Goal: Communication & Community: Ask a question

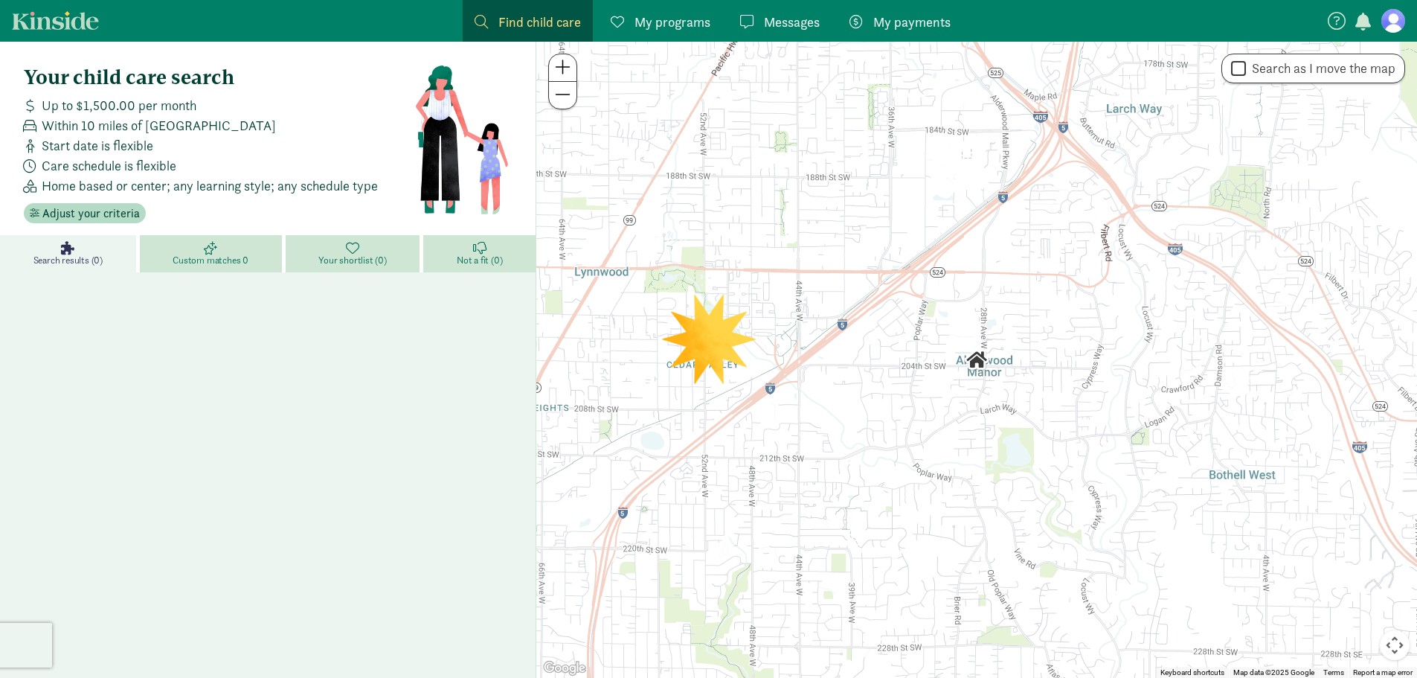
click at [677, 29] on span "My programs" at bounding box center [673, 22] width 76 height 20
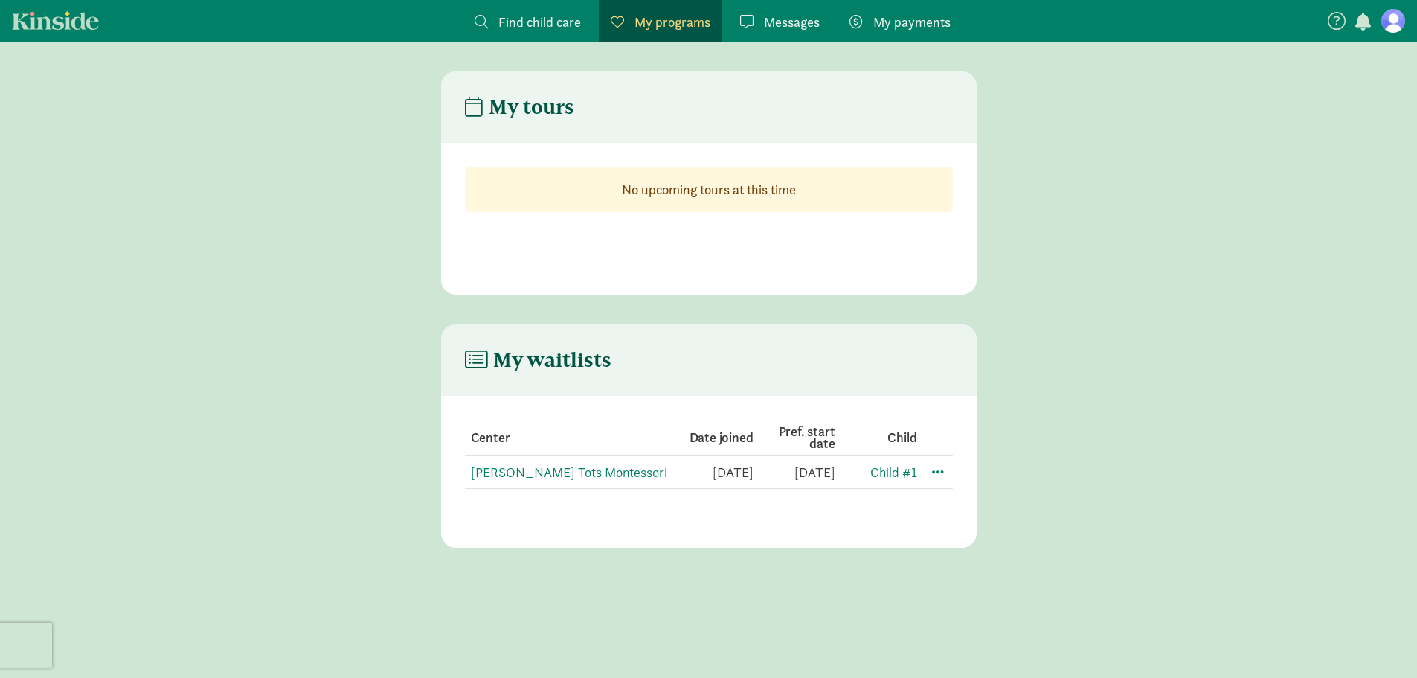
click at [583, 13] on link "Find child care Find" at bounding box center [528, 21] width 130 height 42
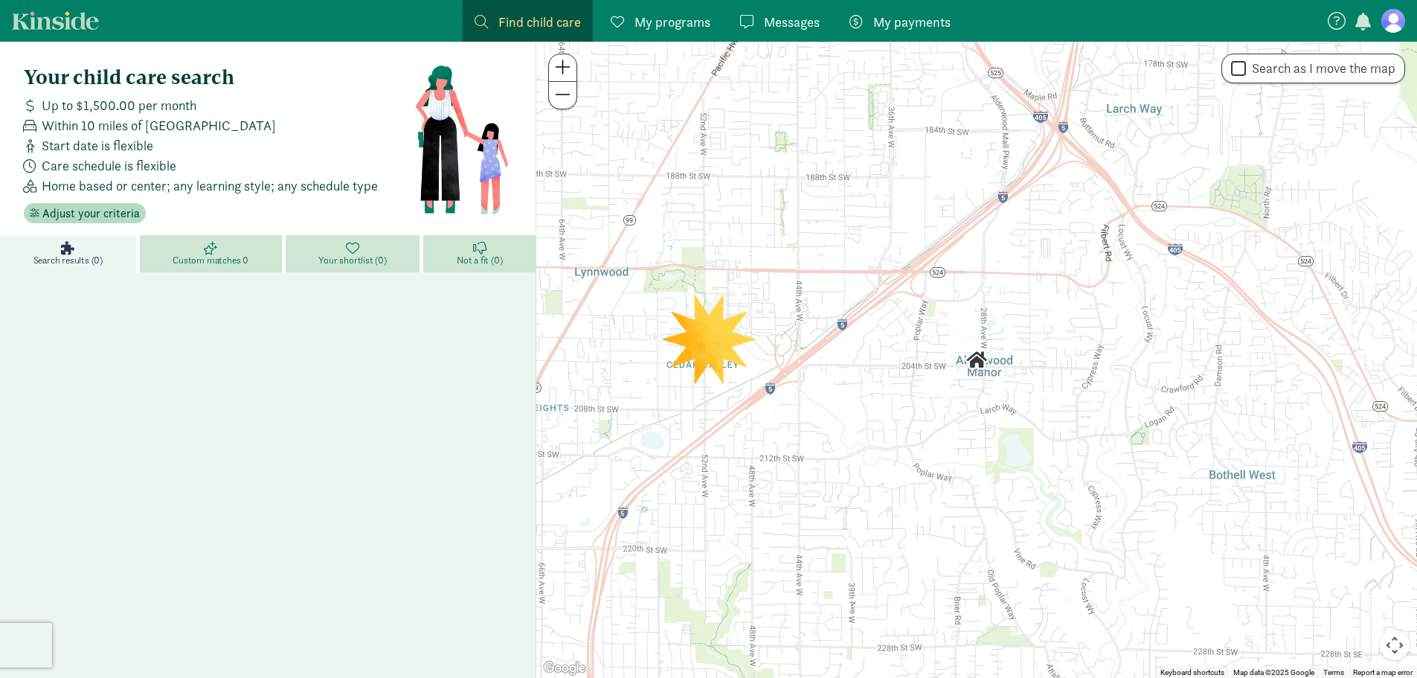
drag, startPoint x: 36, startPoint y: 125, endPoint x: 208, endPoint y: 140, distance: 172.5
click at [298, 130] on div "Within 10 miles of [GEOGRAPHIC_DATA]" at bounding box center [216, 125] width 397 height 20
click at [193, 141] on div "Start date is flexible" at bounding box center [216, 145] width 397 height 20
drag, startPoint x: 57, startPoint y: 167, endPoint x: 178, endPoint y: 167, distance: 120.5
click at [178, 167] on div "Care schedule is flexible" at bounding box center [216, 166] width 397 height 20
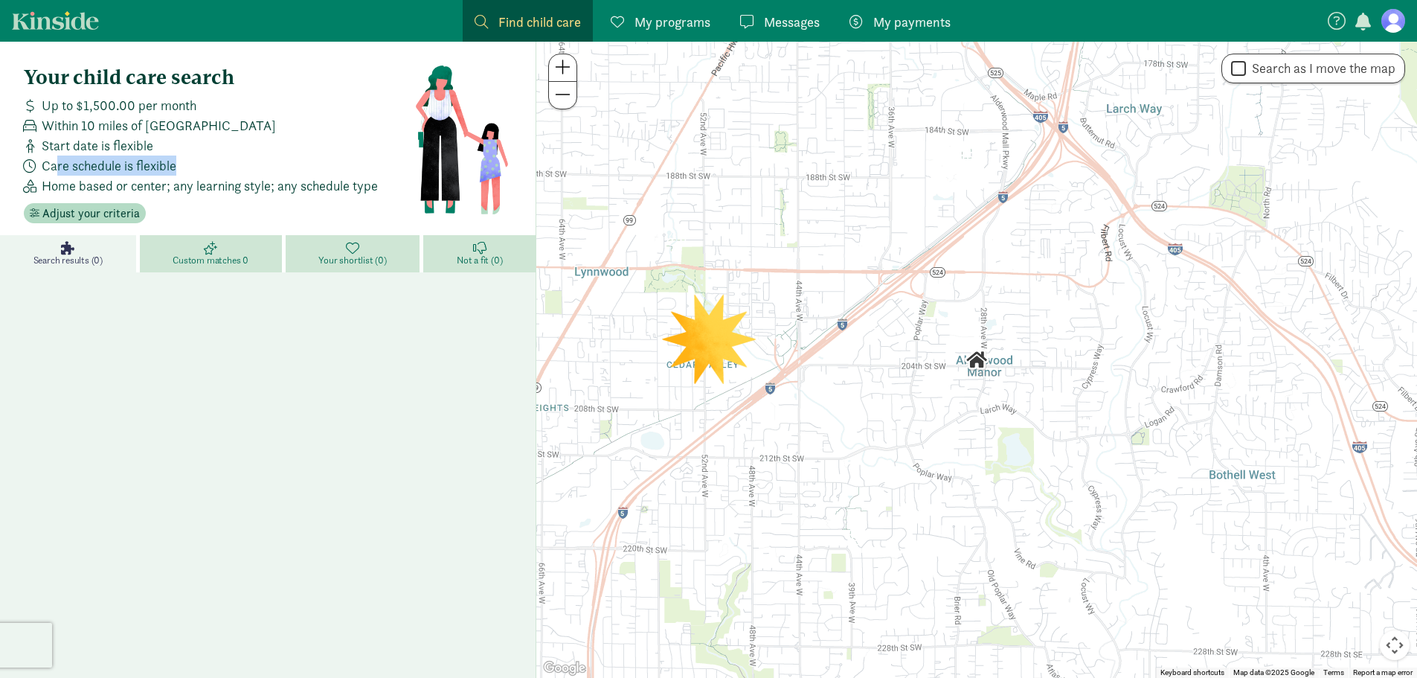
drag, startPoint x: 222, startPoint y: 164, endPoint x: 214, endPoint y: 171, distance: 10.6
click at [222, 164] on div "Care schedule is flexible" at bounding box center [216, 166] width 397 height 20
click at [132, 177] on span "Home based or center; any learning style; any schedule type" at bounding box center [210, 186] width 336 height 20
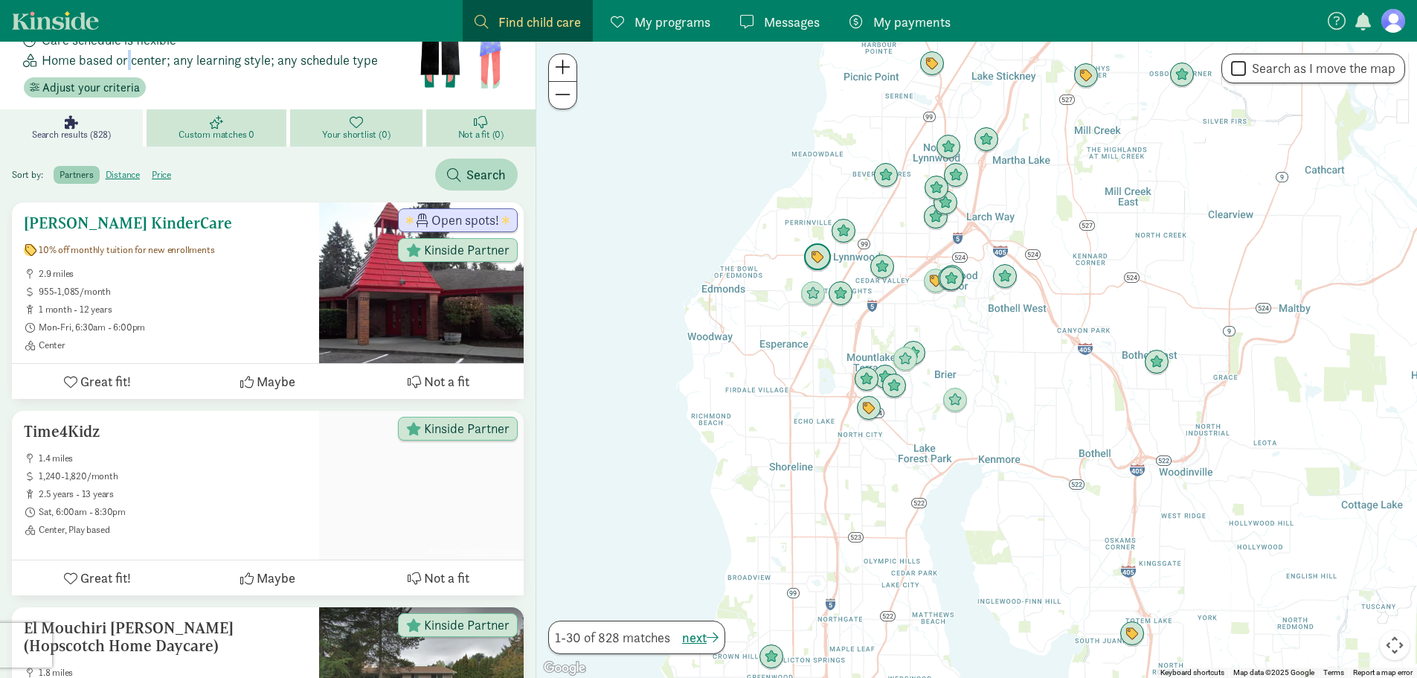
scroll to position [149, 0]
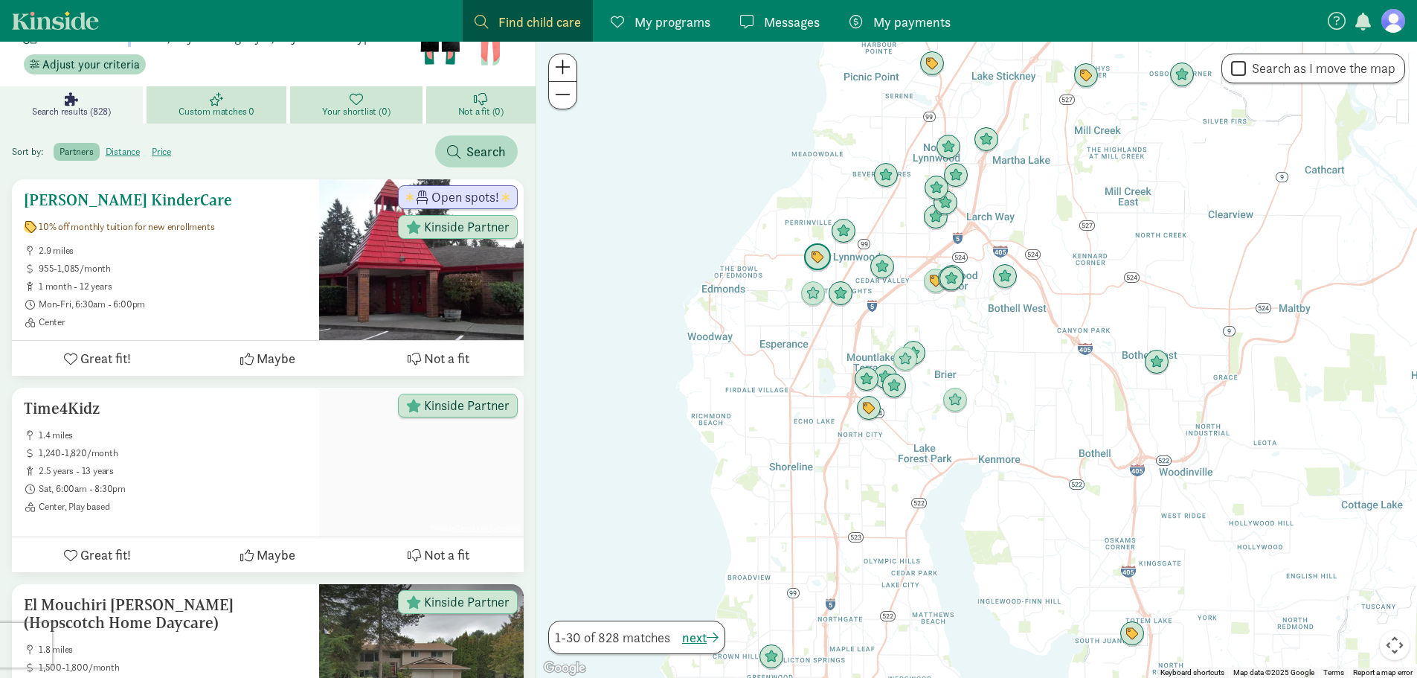
click at [155, 242] on div "Edmonds KinderCare 10% off monthly tuition for new enrollments 2.9 miles 955-1,…" at bounding box center [165, 259] width 283 height 137
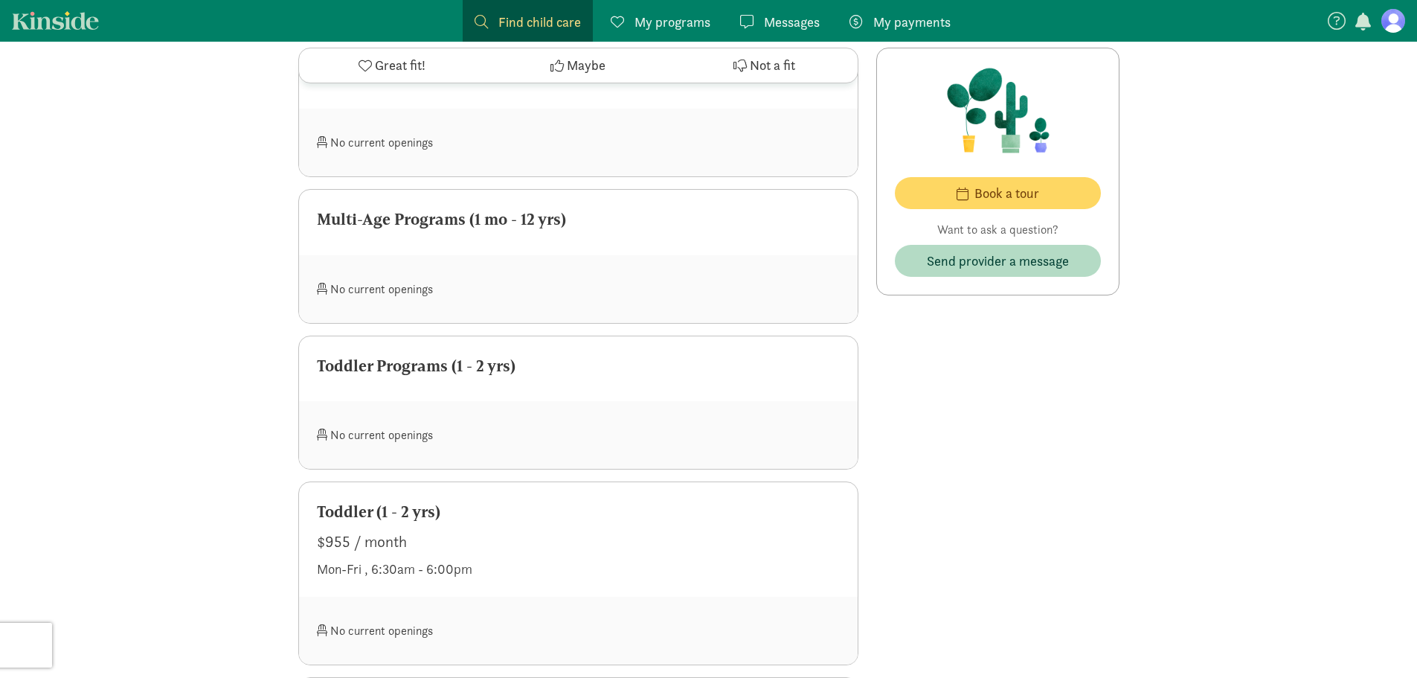
scroll to position [1042, 0]
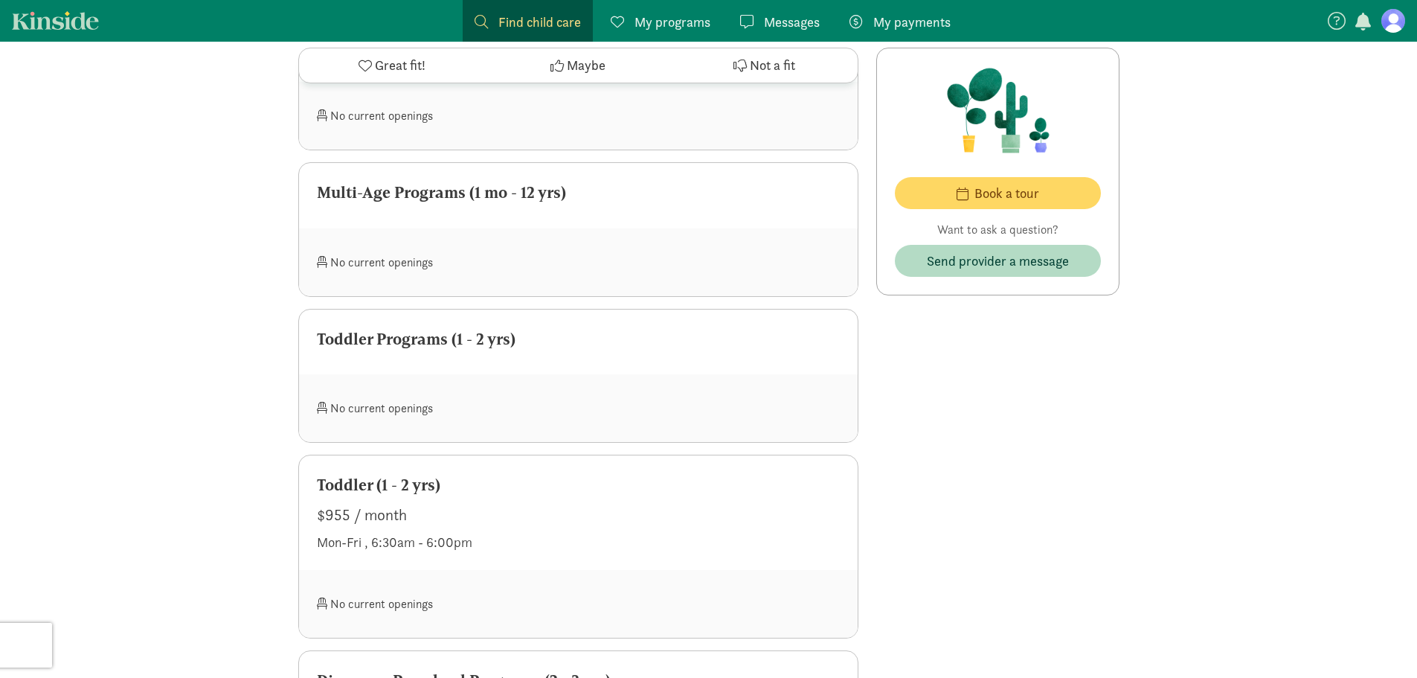
click at [365, 354] on div "Toddler Programs (1 - 2 yrs)" at bounding box center [578, 342] width 559 height 65
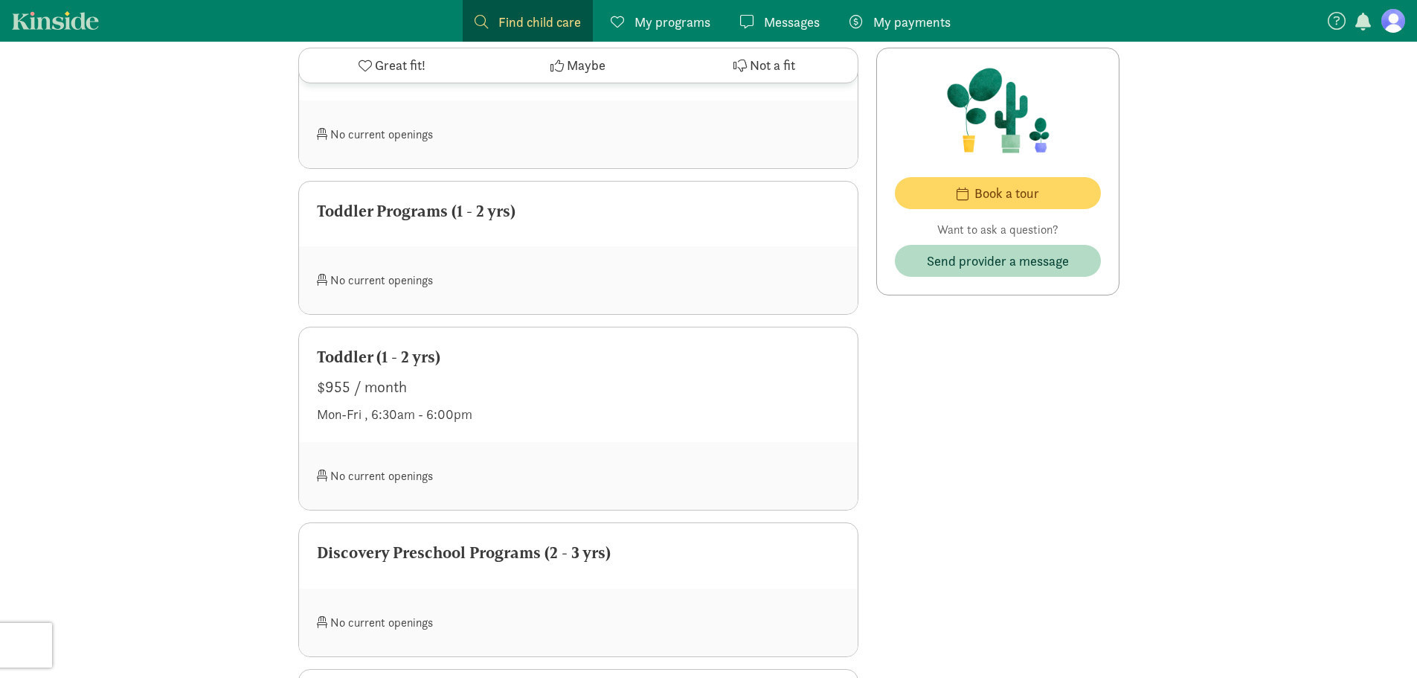
scroll to position [1191, 0]
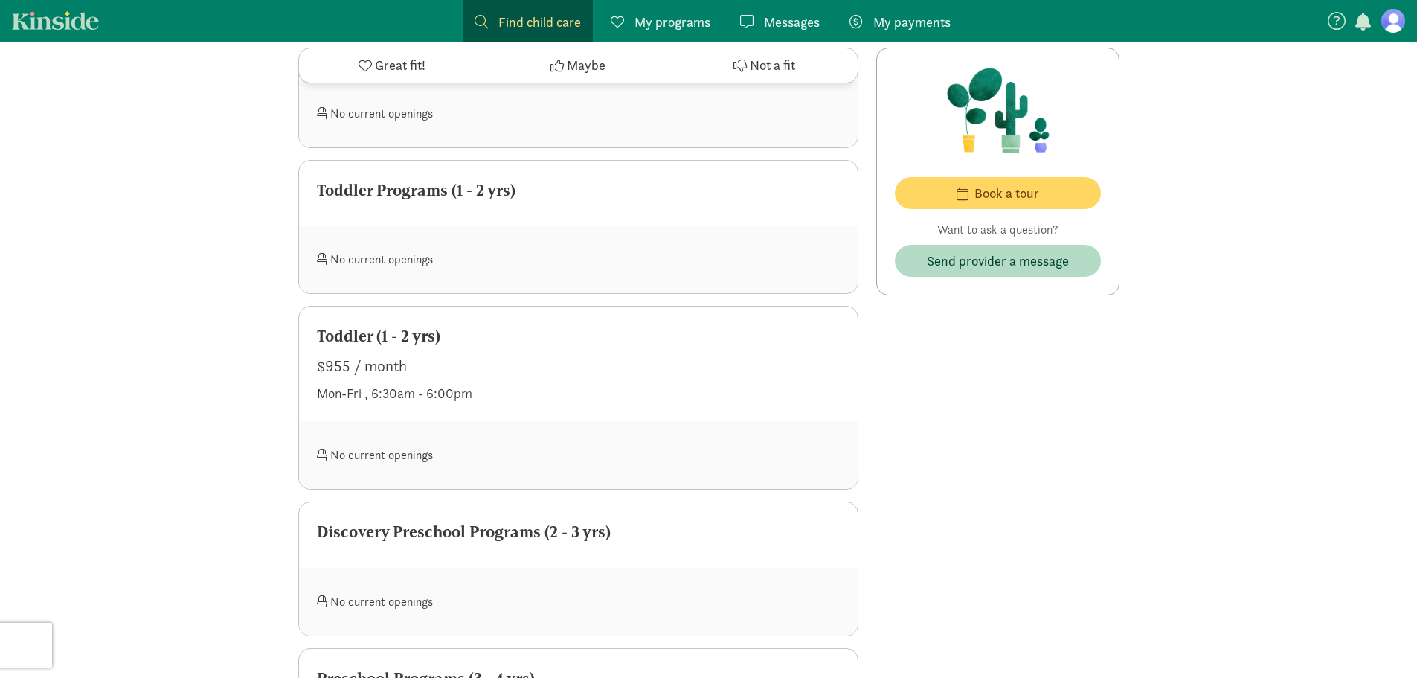
click at [440, 332] on div "Toddler (1 - 2 yrs)" at bounding box center [578, 336] width 523 height 24
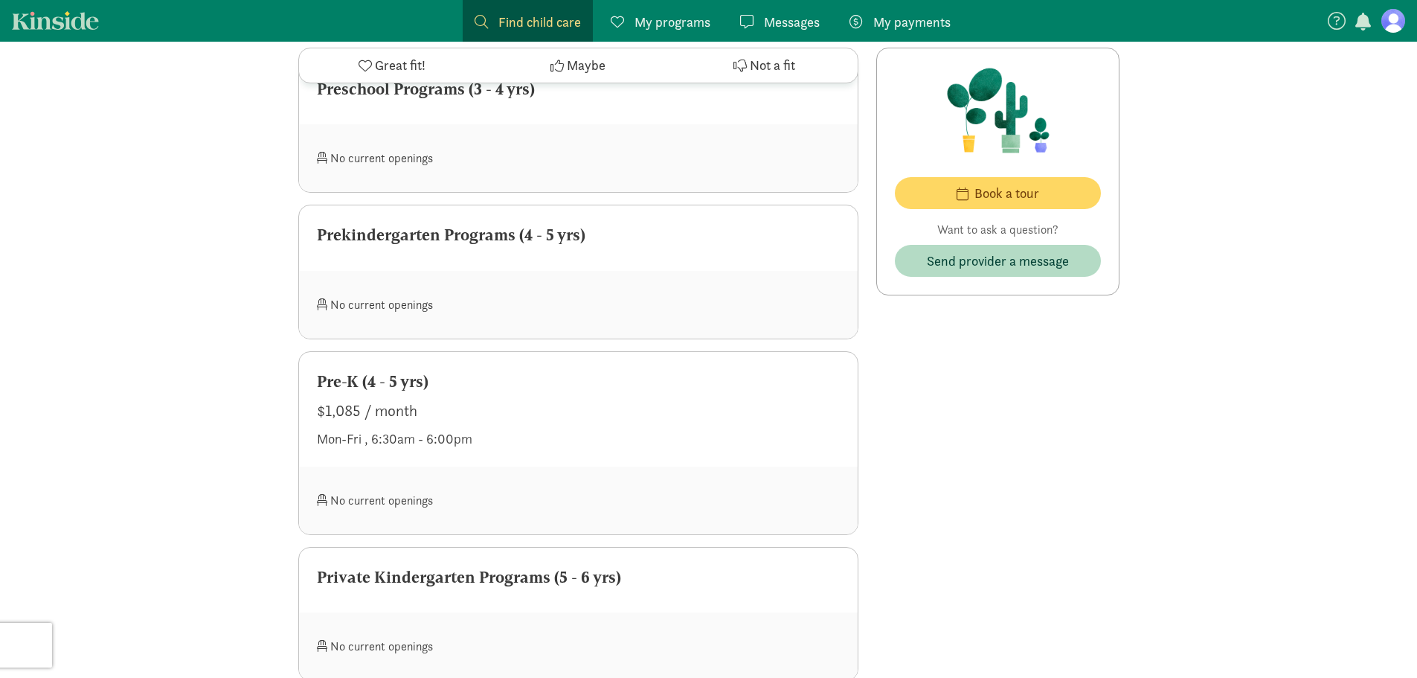
scroll to position [1786, 0]
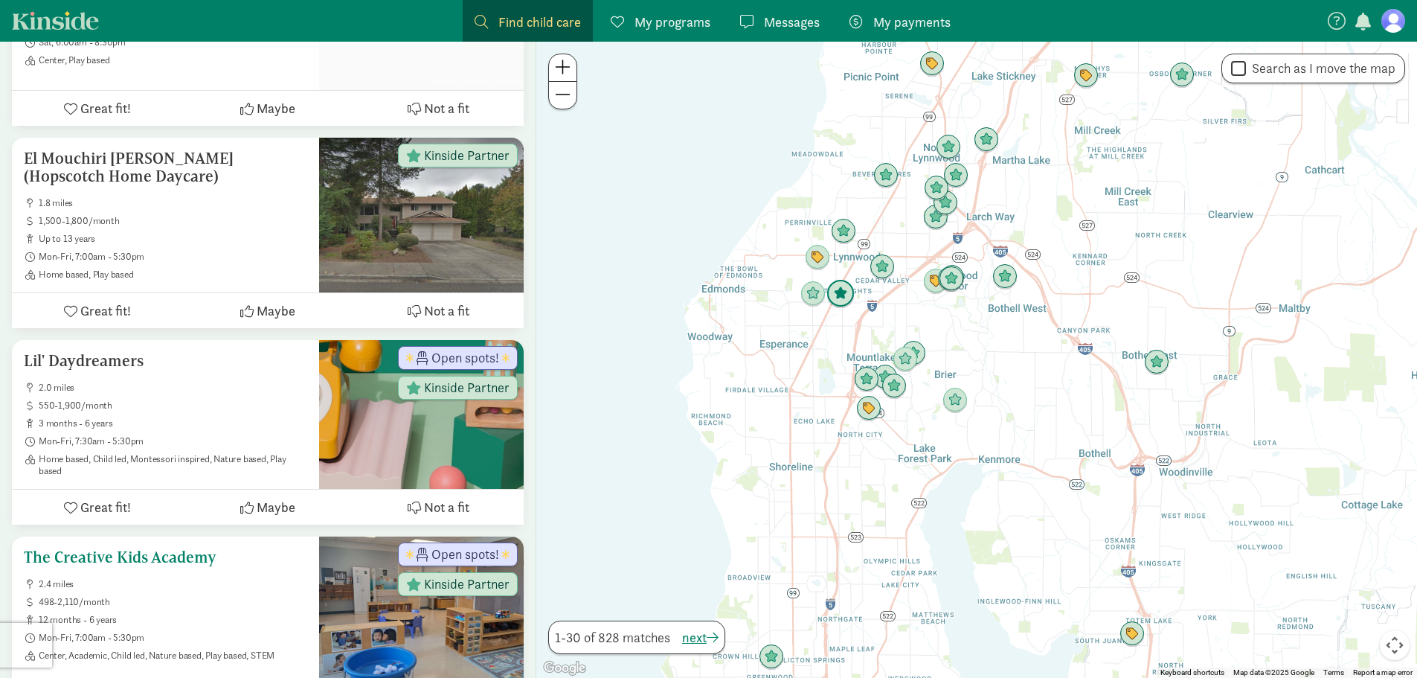
scroll to position [670, 0]
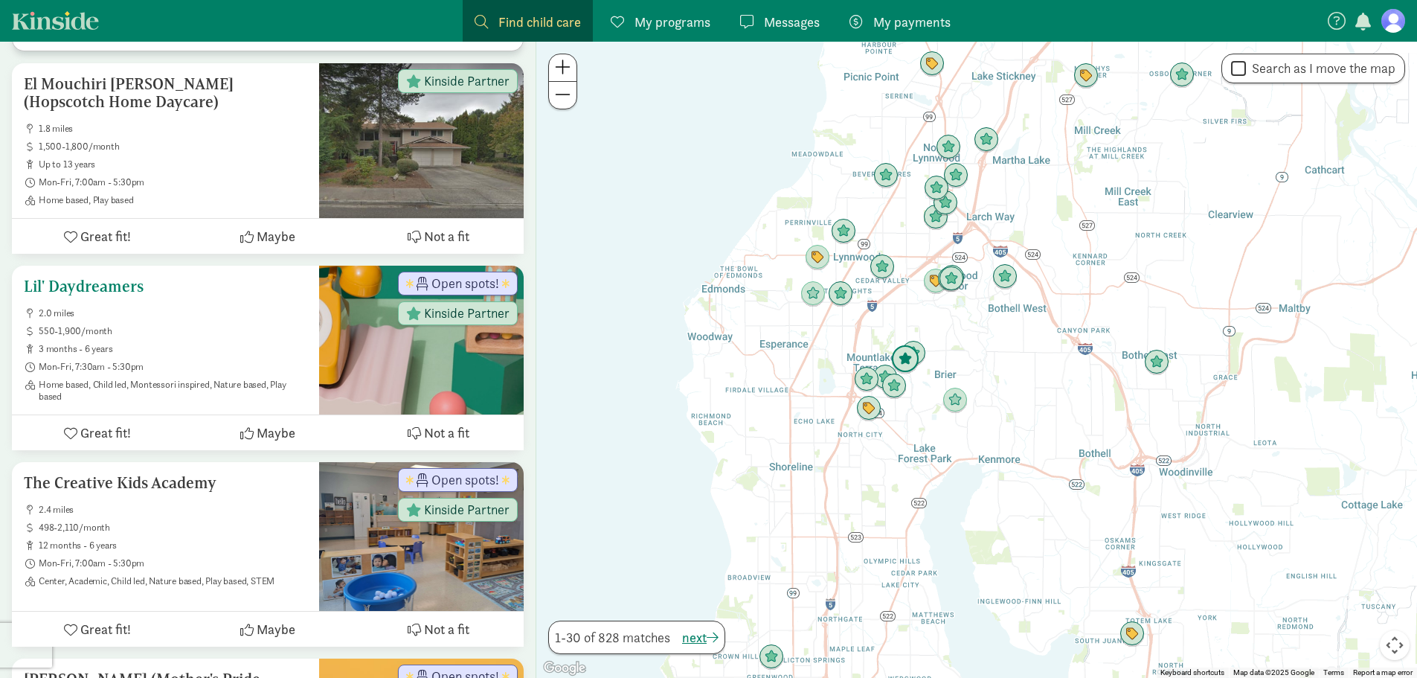
click at [99, 352] on span "3 months - 6 years" at bounding box center [173, 349] width 269 height 12
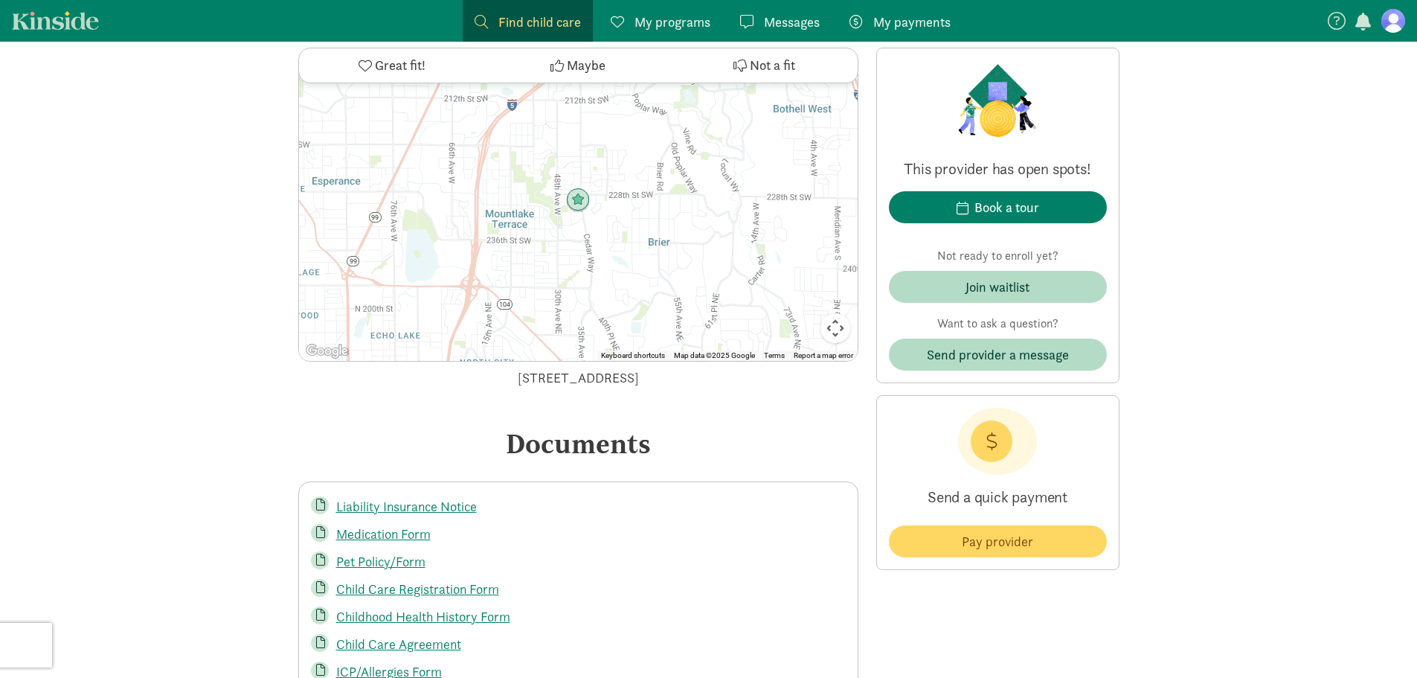
scroll to position [2455, 0]
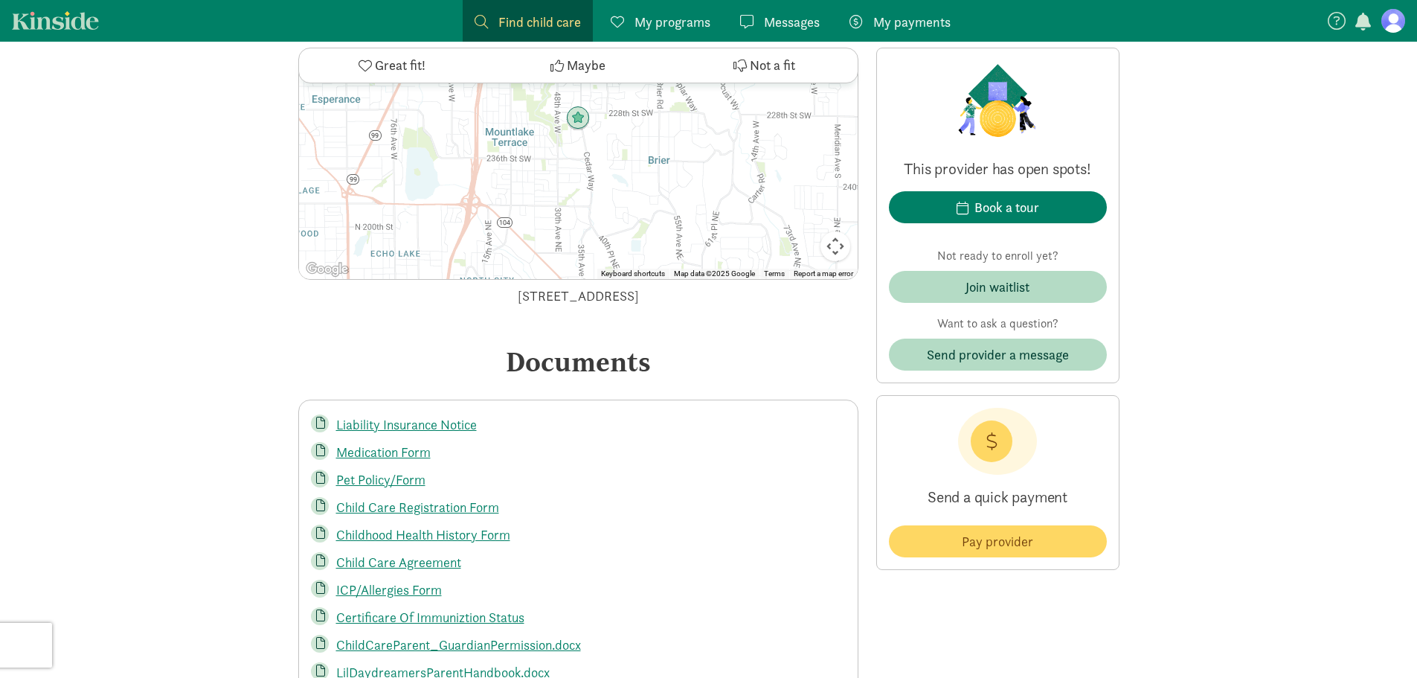
drag, startPoint x: 419, startPoint y: 291, endPoint x: 679, endPoint y: 292, distance: 259.7
click at [679, 292] on div "[STREET_ADDRESS]" at bounding box center [578, 296] width 560 height 20
drag, startPoint x: 618, startPoint y: 307, endPoint x: 523, endPoint y: 323, distance: 95.9
drag, startPoint x: 425, startPoint y: 292, endPoint x: 737, endPoint y: 285, distance: 312.6
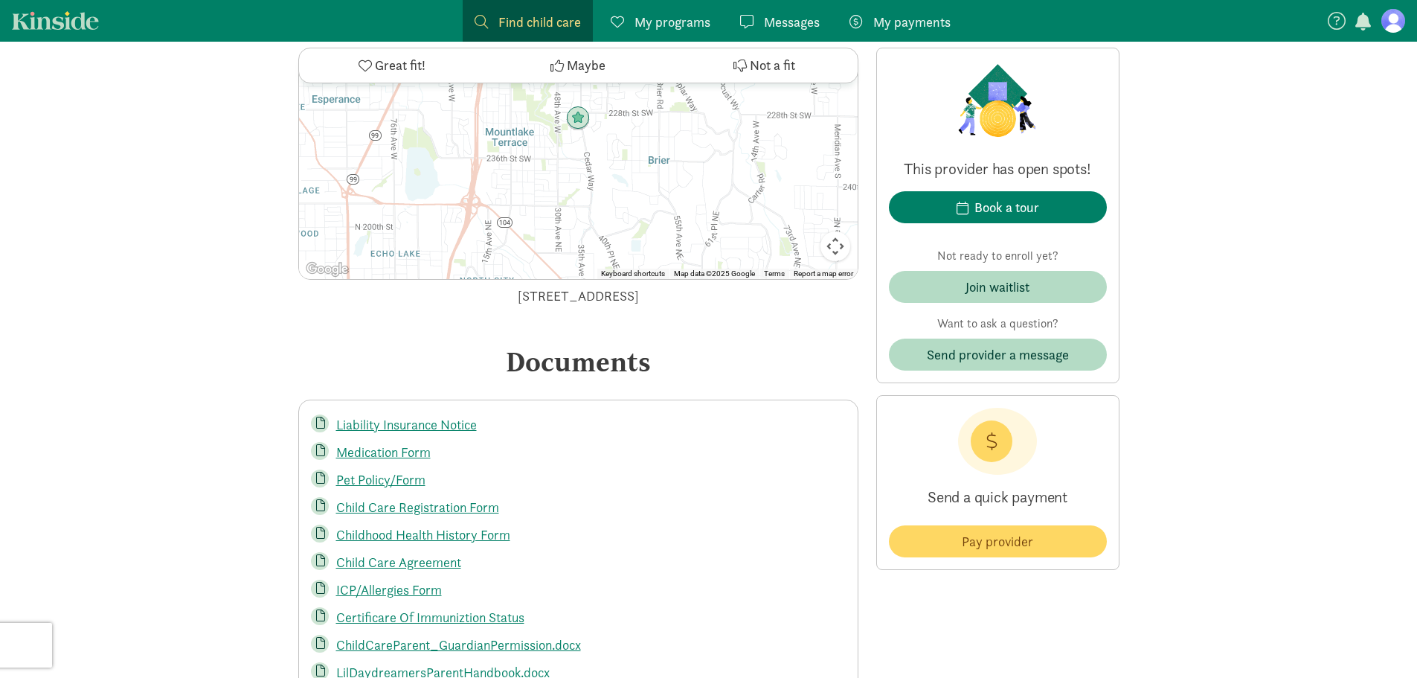
click at [737, 285] on div "Location ← Move left → Move right ↑ Move up ↓ Move down + Zoom in - Zoom out Ho…" at bounding box center [578, 114] width 560 height 383
copy div "23002 44th Place West, Mountlake Terrace, WA 98043"
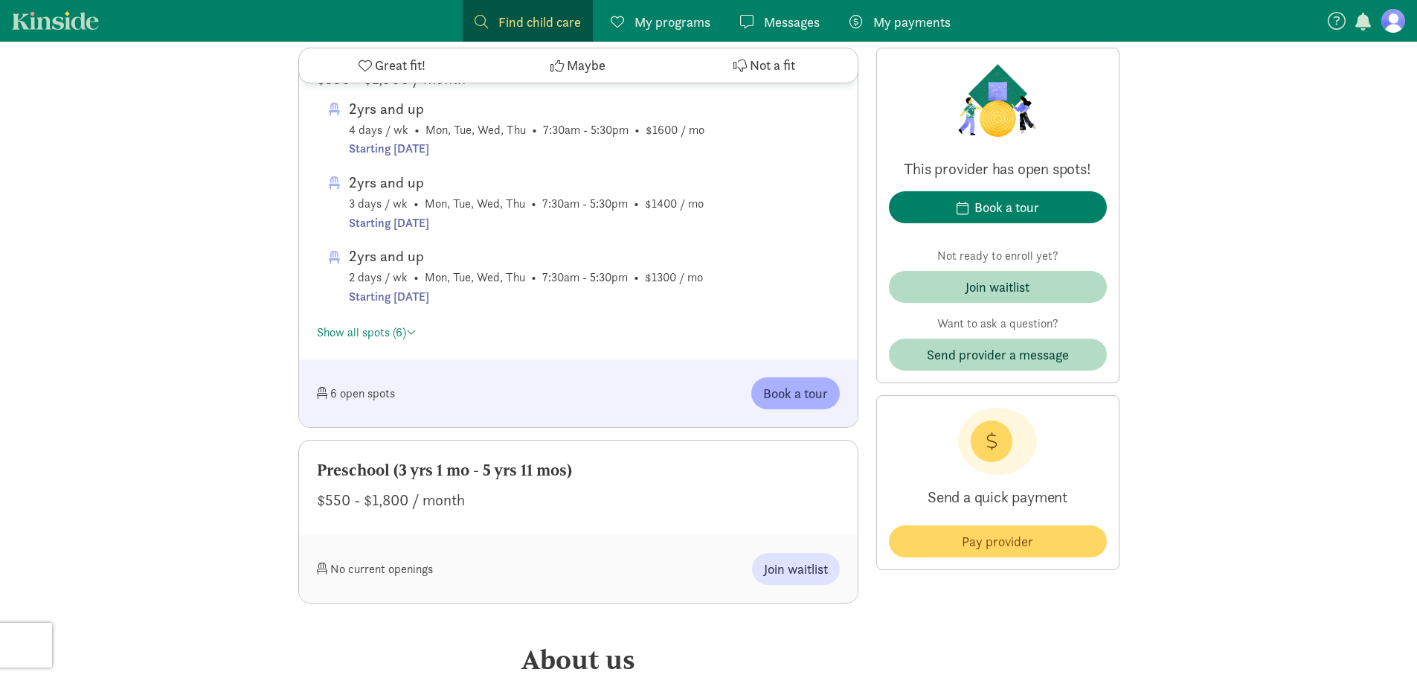
scroll to position [1252, 0]
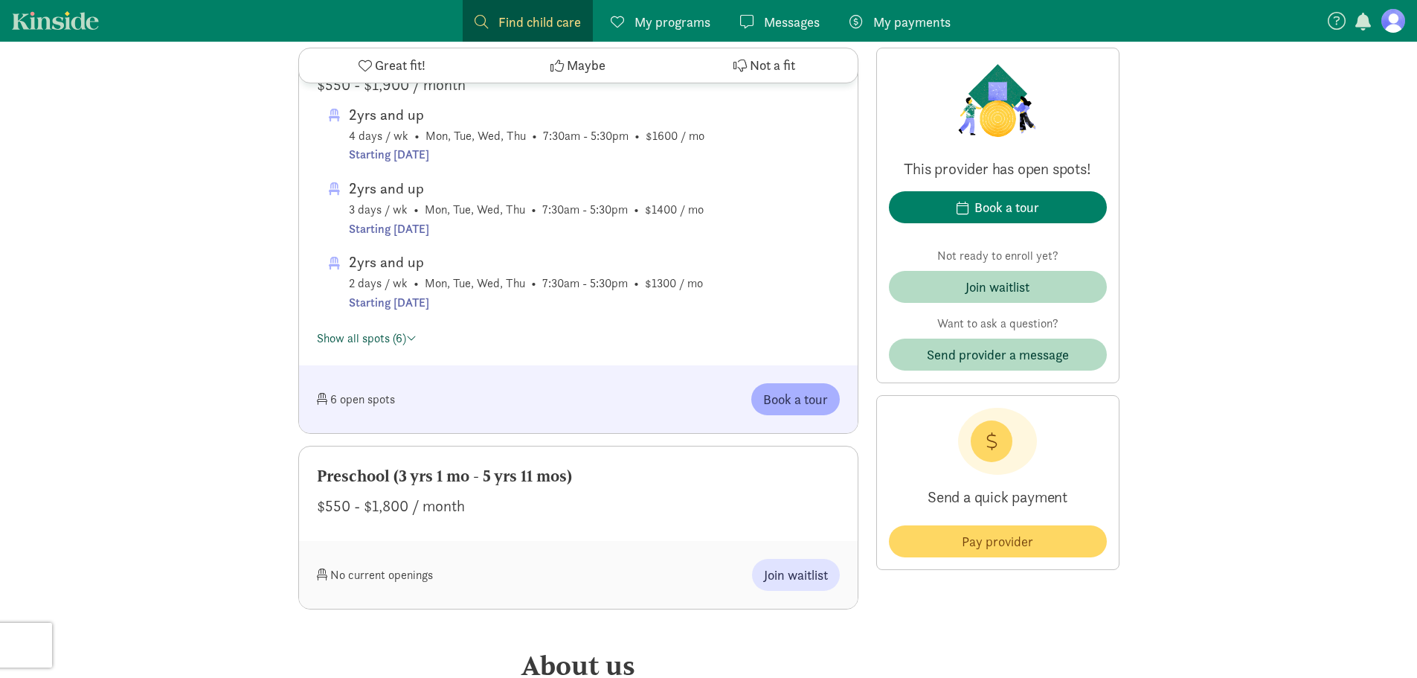
click at [377, 339] on link "Show all spots (6)" at bounding box center [367, 338] width 100 height 16
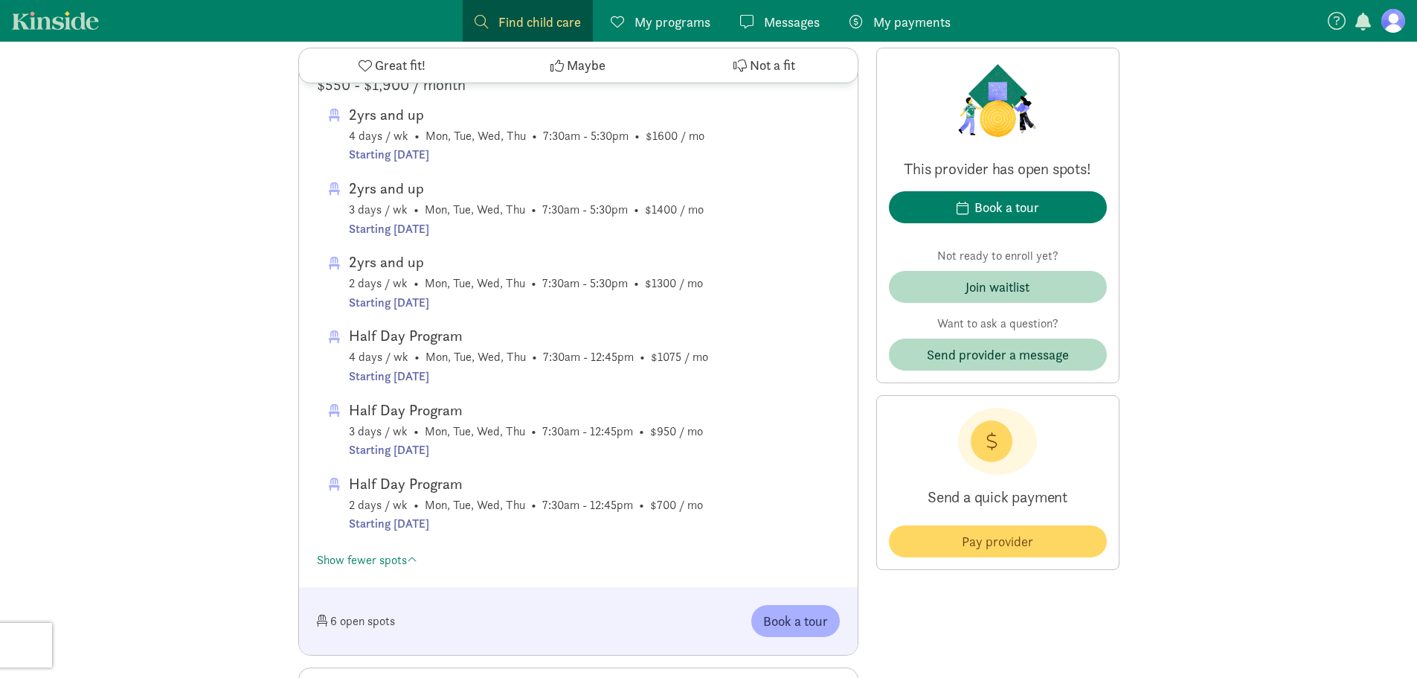
drag, startPoint x: 714, startPoint y: 510, endPoint x: 325, endPoint y: 473, distance: 390.2
click at [325, 473] on div "Half Day Program 2 days / wk • Mon, Tue, Wed, Thu • 7:30am - 12:45pm • $700 / m…" at bounding box center [578, 503] width 523 height 62
click at [190, 540] on div "‹ › × Lil' Daydreamers Open spots! ‹ › × Welcome to Lil’ Daydreamers in-home li…" at bounding box center [708, 531] width 1417 height 3482
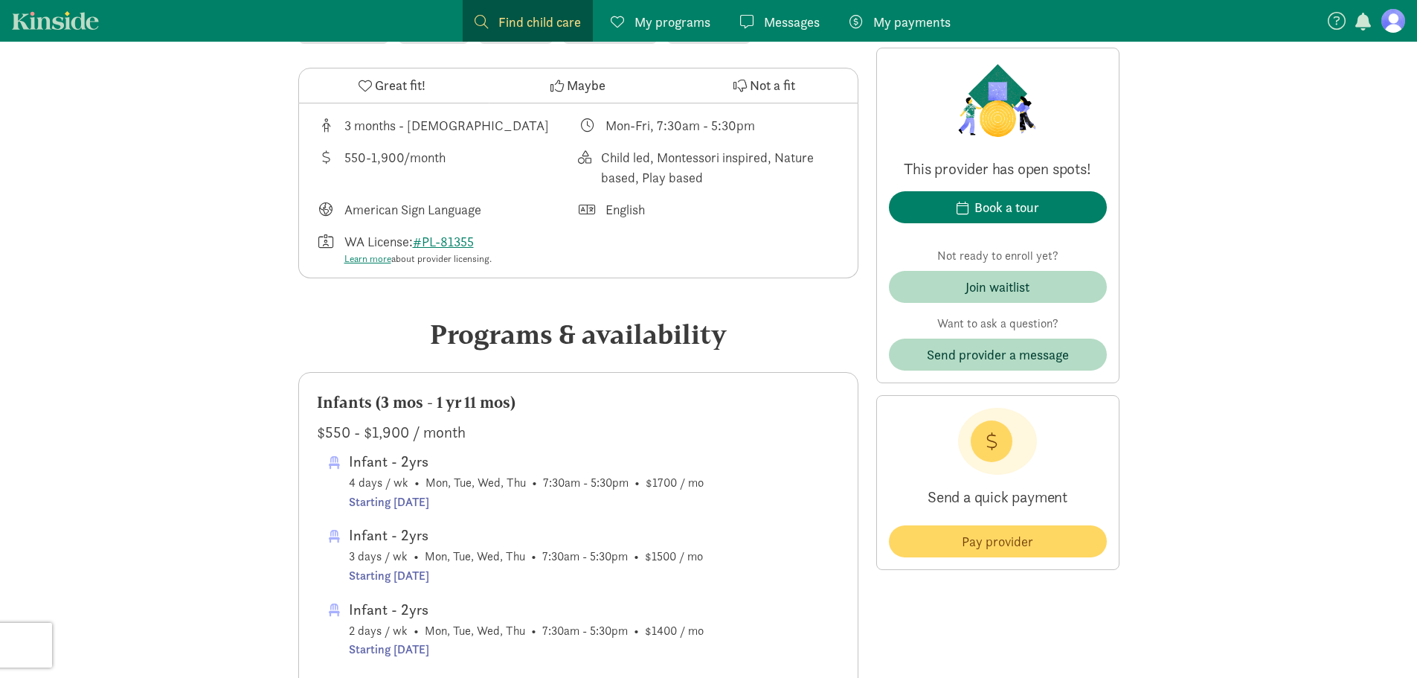
scroll to position [582, 0]
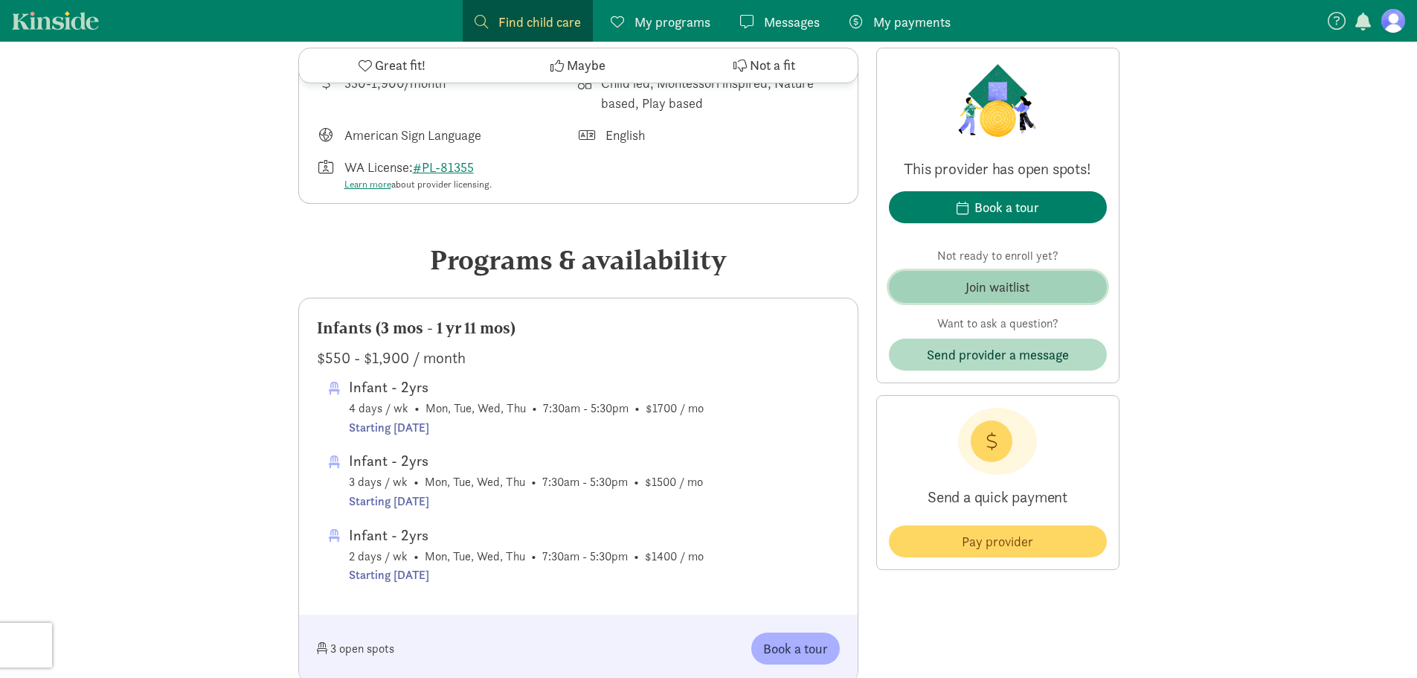
drag, startPoint x: 980, startPoint y: 286, endPoint x: 824, endPoint y: 288, distance: 156.3
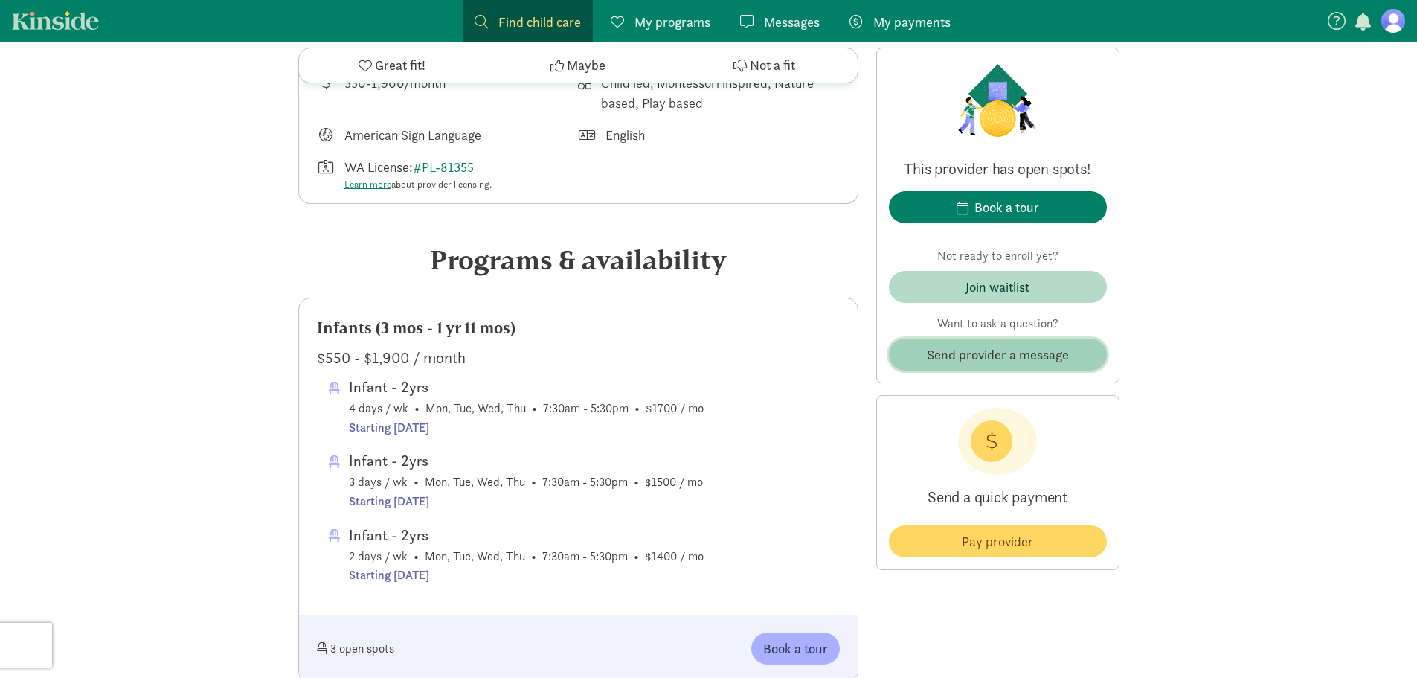
click at [999, 353] on span "Send provider a message" at bounding box center [998, 355] width 142 height 20
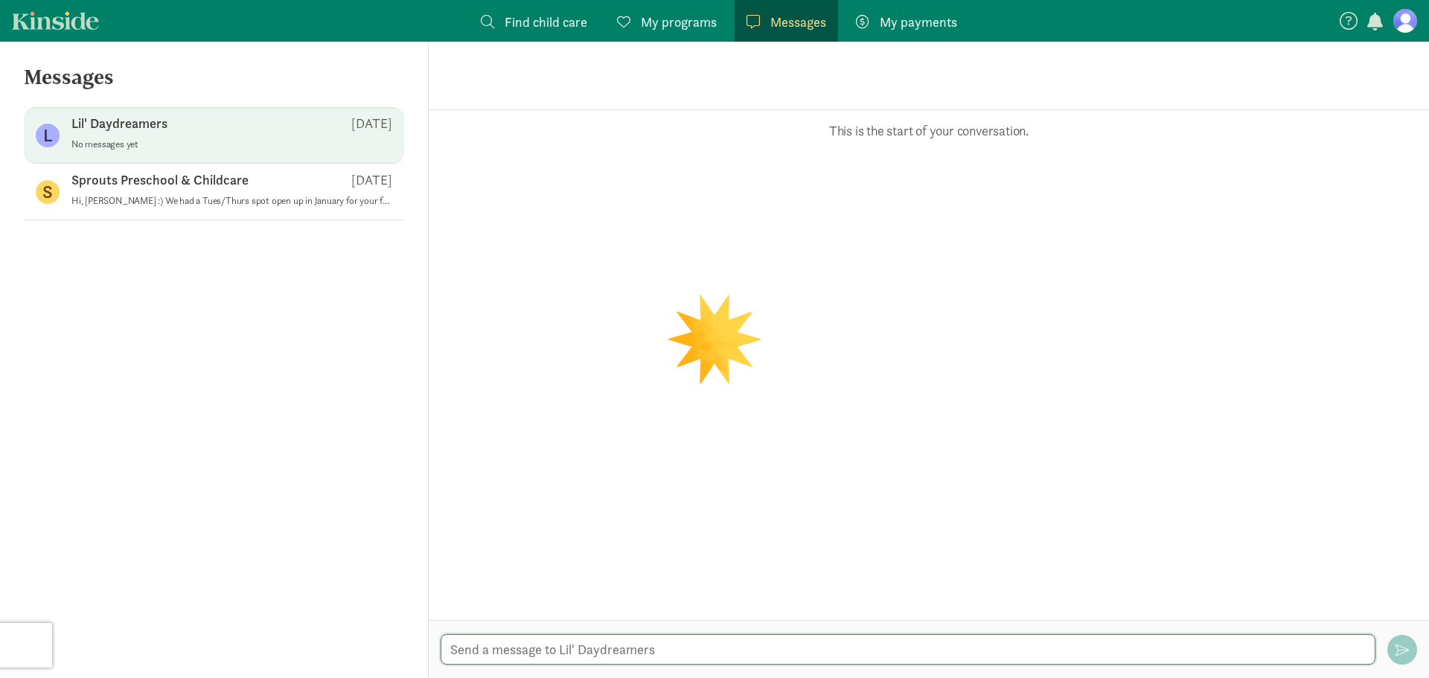
click at [563, 650] on textarea at bounding box center [907, 649] width 935 height 31
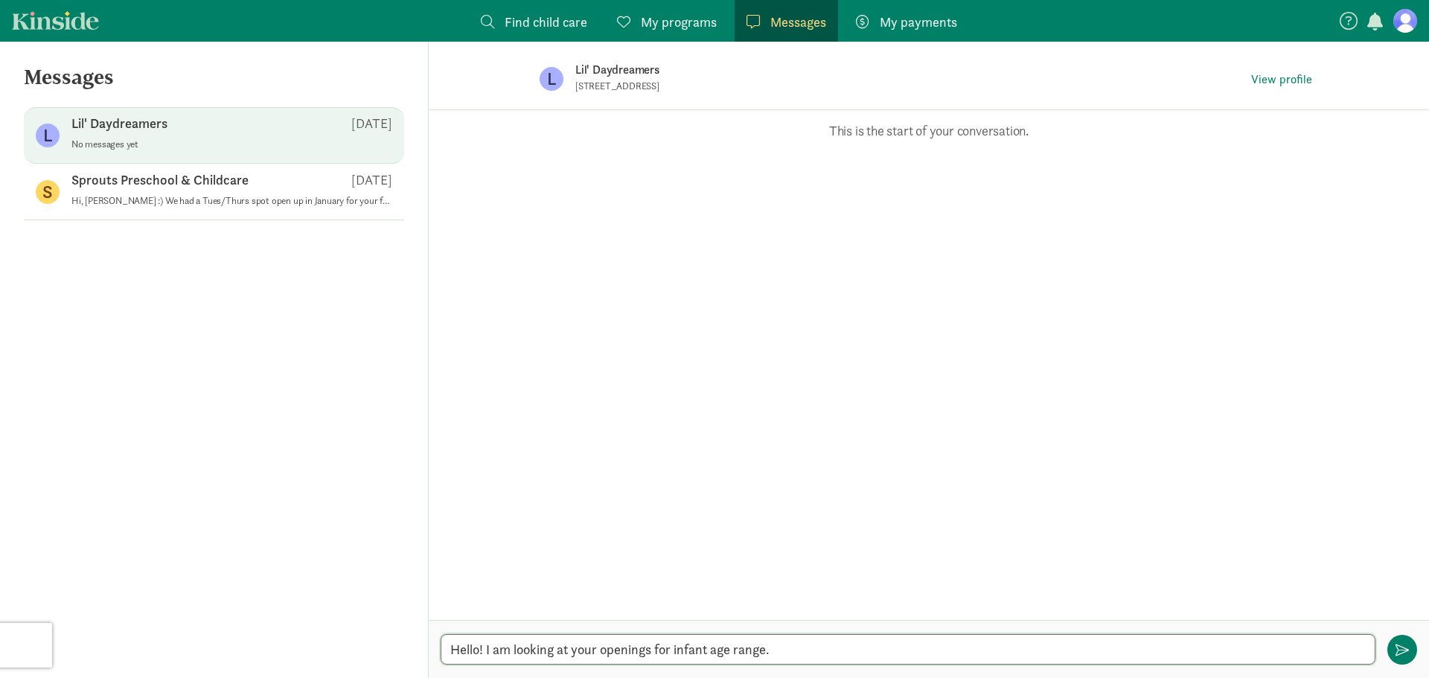
drag, startPoint x: 720, startPoint y: 666, endPoint x: 872, endPoint y: 647, distance: 153.0
click at [872, 647] on textarea "Hello! I am looking at your openings for infant age range." at bounding box center [907, 649] width 935 height 31
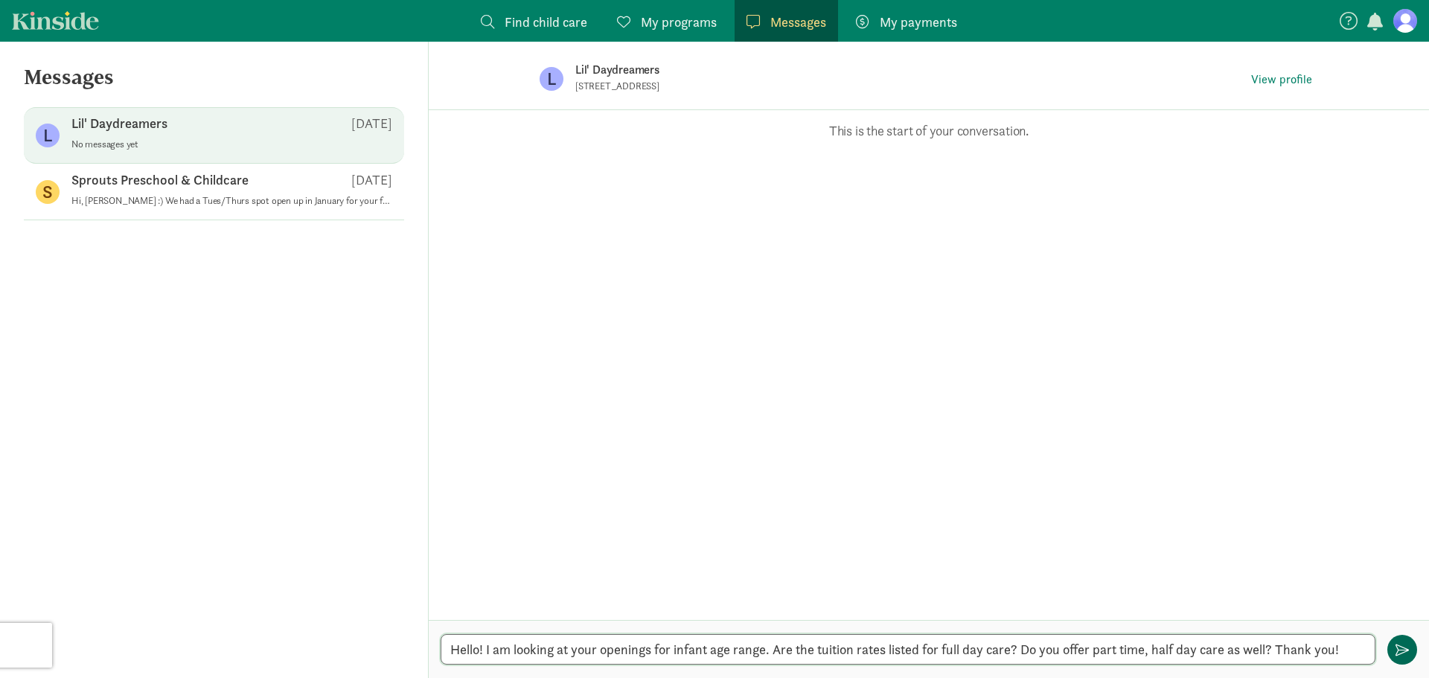
type textarea "Hello! I am looking at your openings for infant age range. Are the tuition rate…"
click at [1404, 653] on span "button" at bounding box center [1401, 649] width 13 height 13
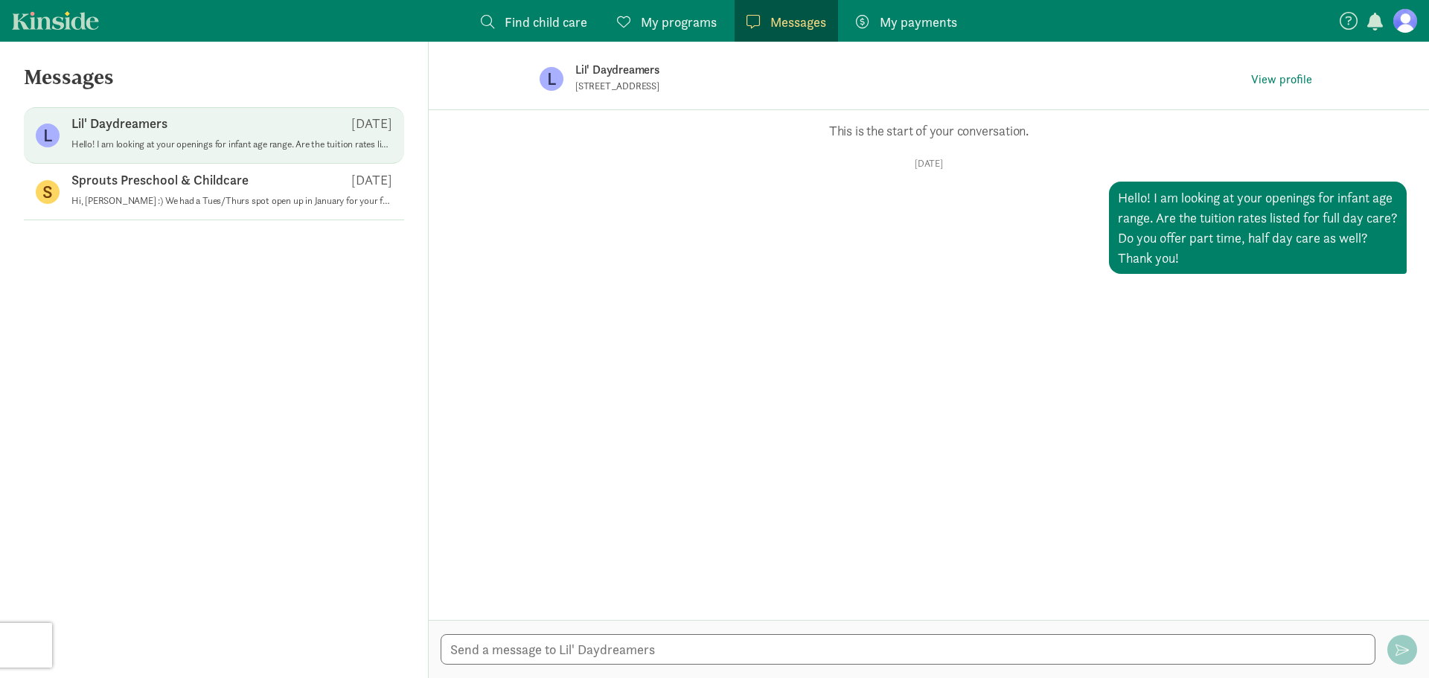
click at [570, 11] on link "Find child care Find" at bounding box center [534, 21] width 130 height 42
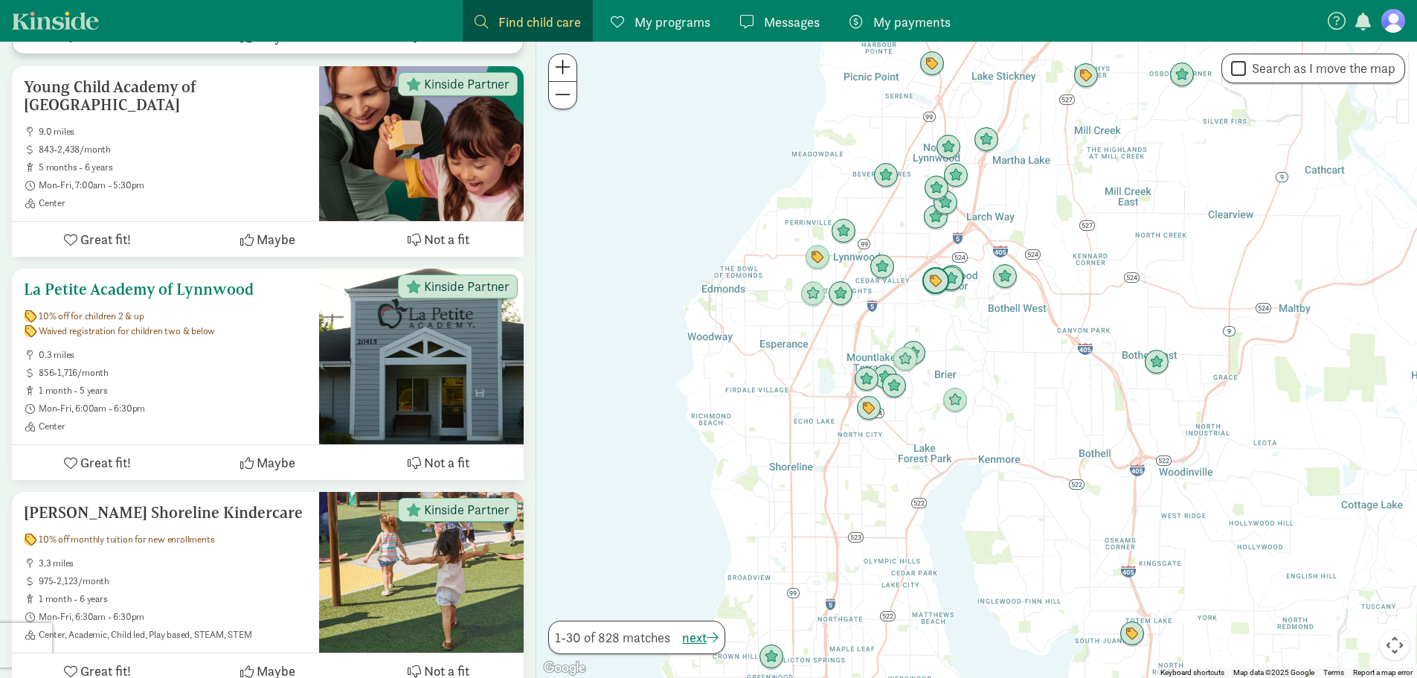
scroll to position [1711, 0]
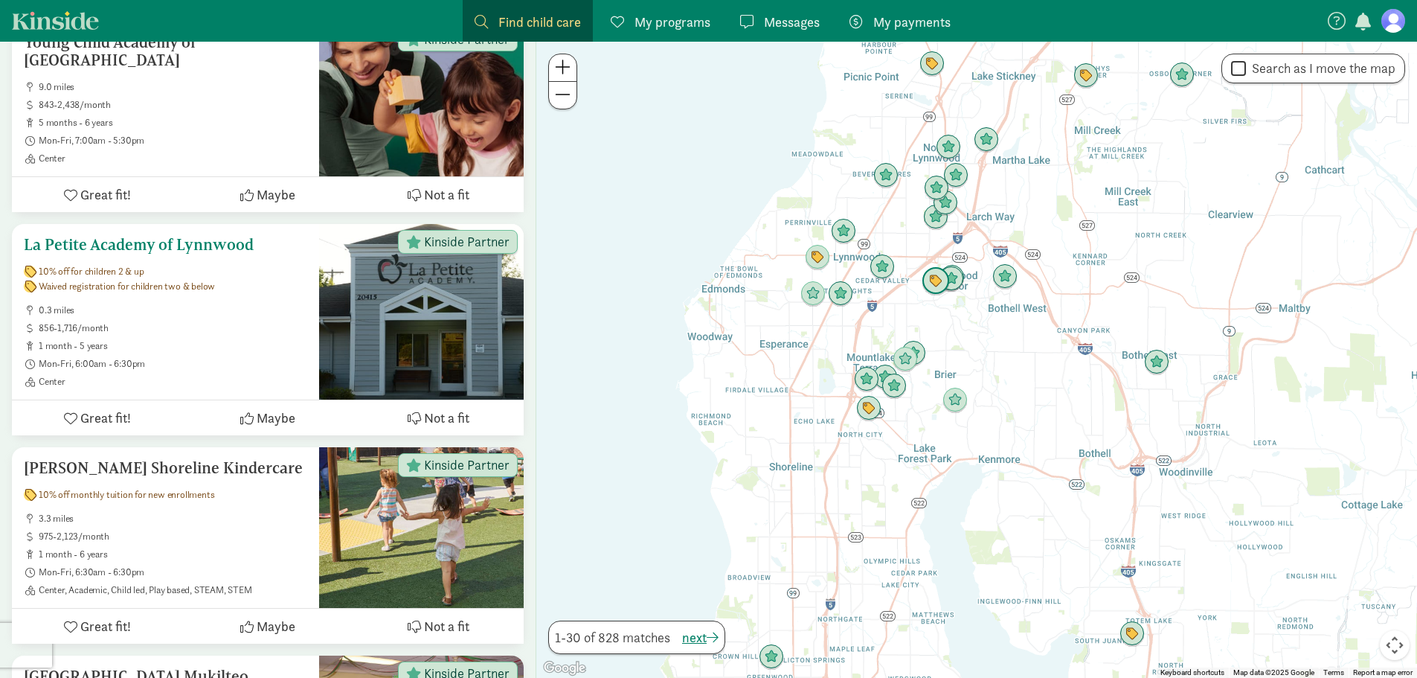
click at [124, 322] on span "856-1,716/month" at bounding box center [173, 328] width 269 height 12
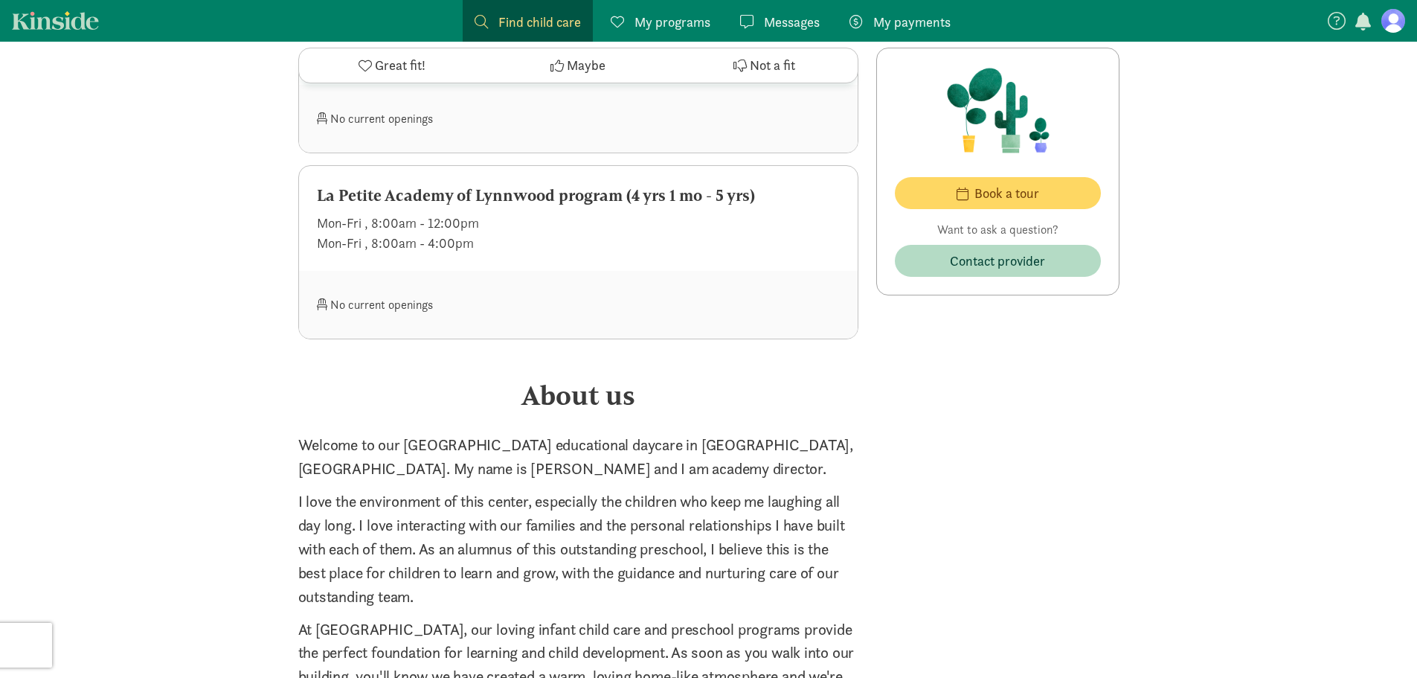
scroll to position [2083, 0]
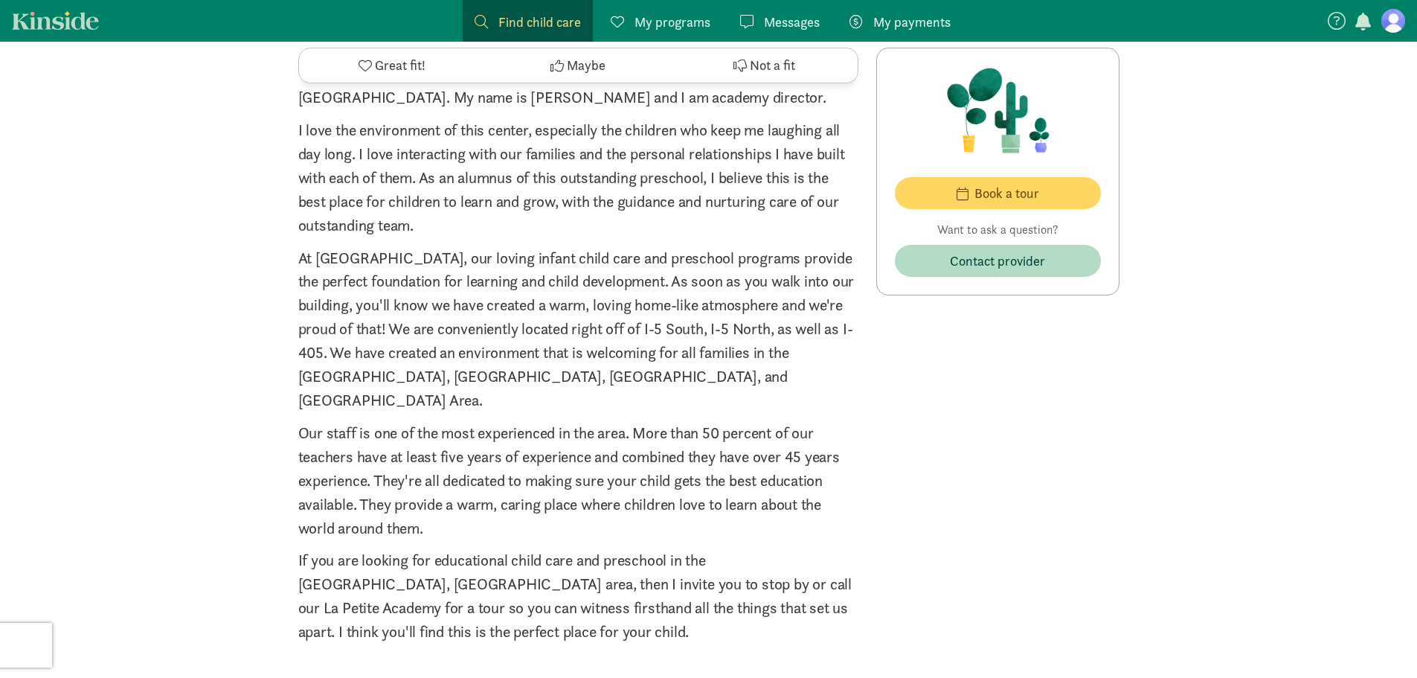
scroll to position [4, 0]
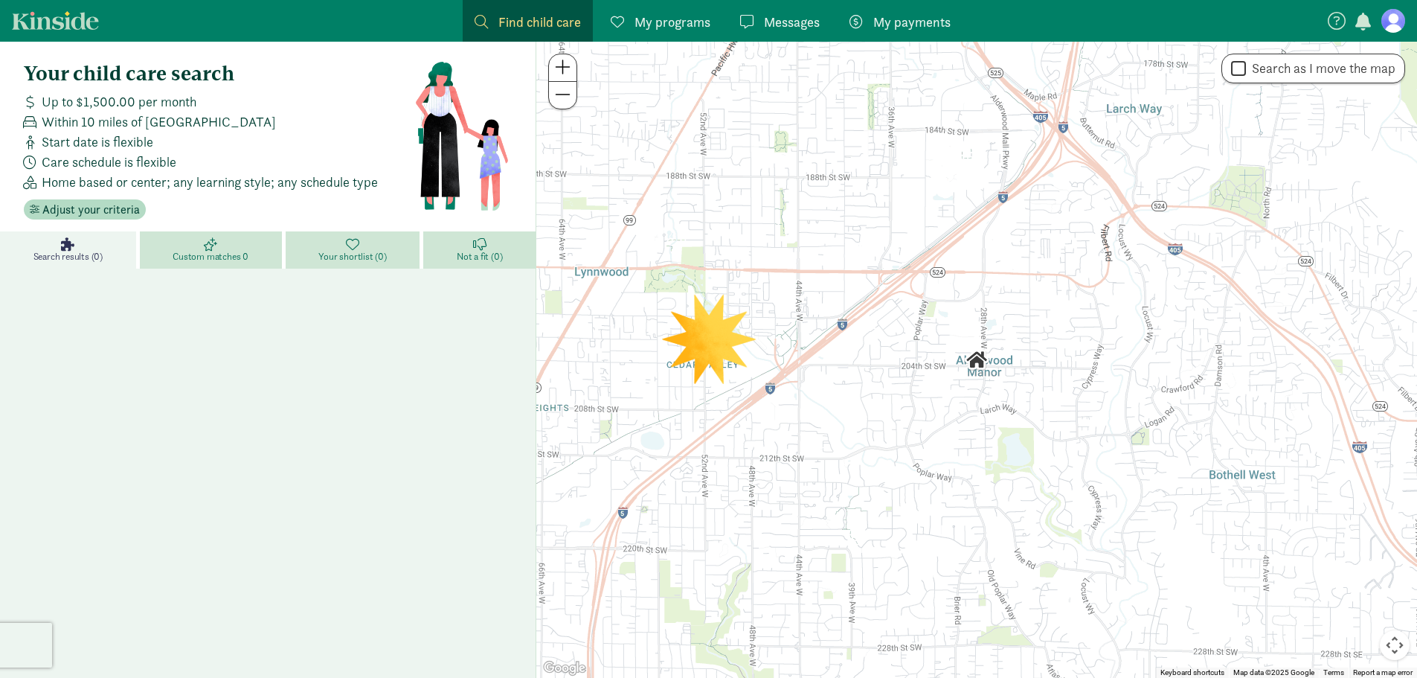
click at [69, 249] on icon at bounding box center [67, 243] width 13 height 13
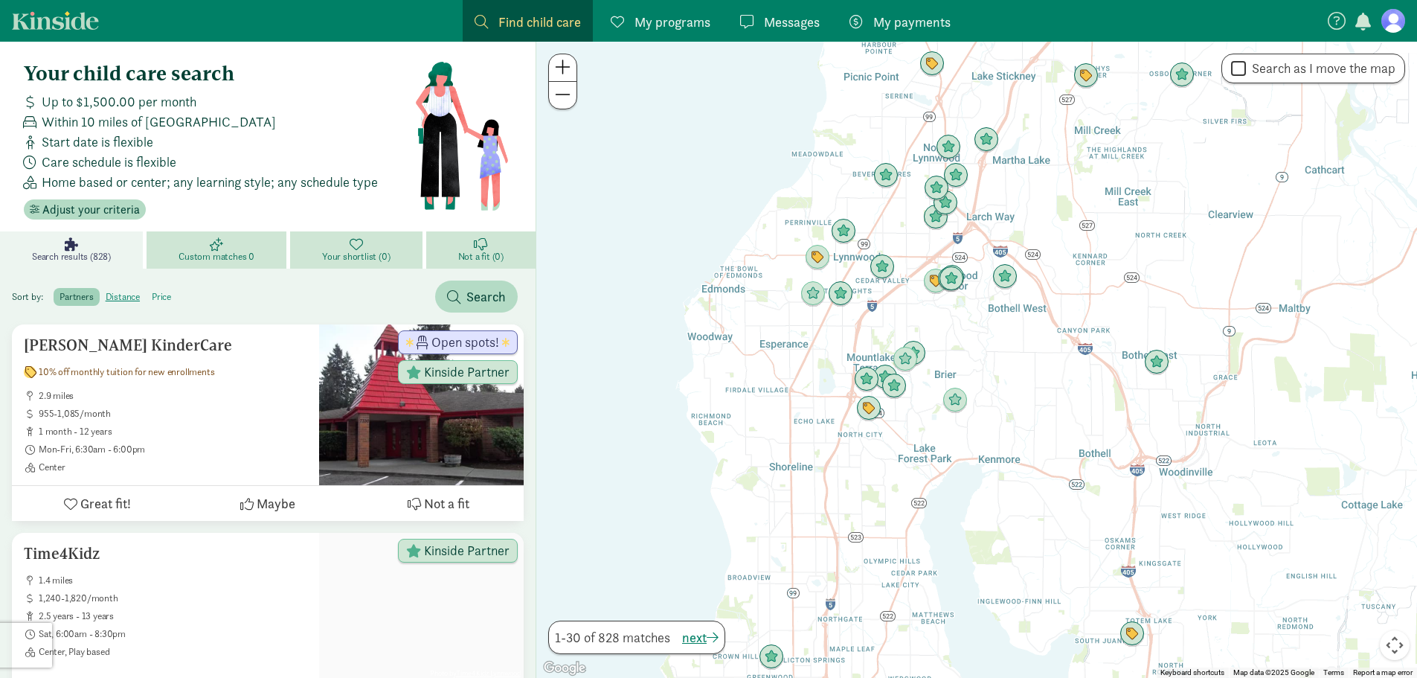
click at [158, 292] on label "price" at bounding box center [161, 297] width 31 height 18
click at [152, 291] on input "price" at bounding box center [152, 291] width 0 height 0
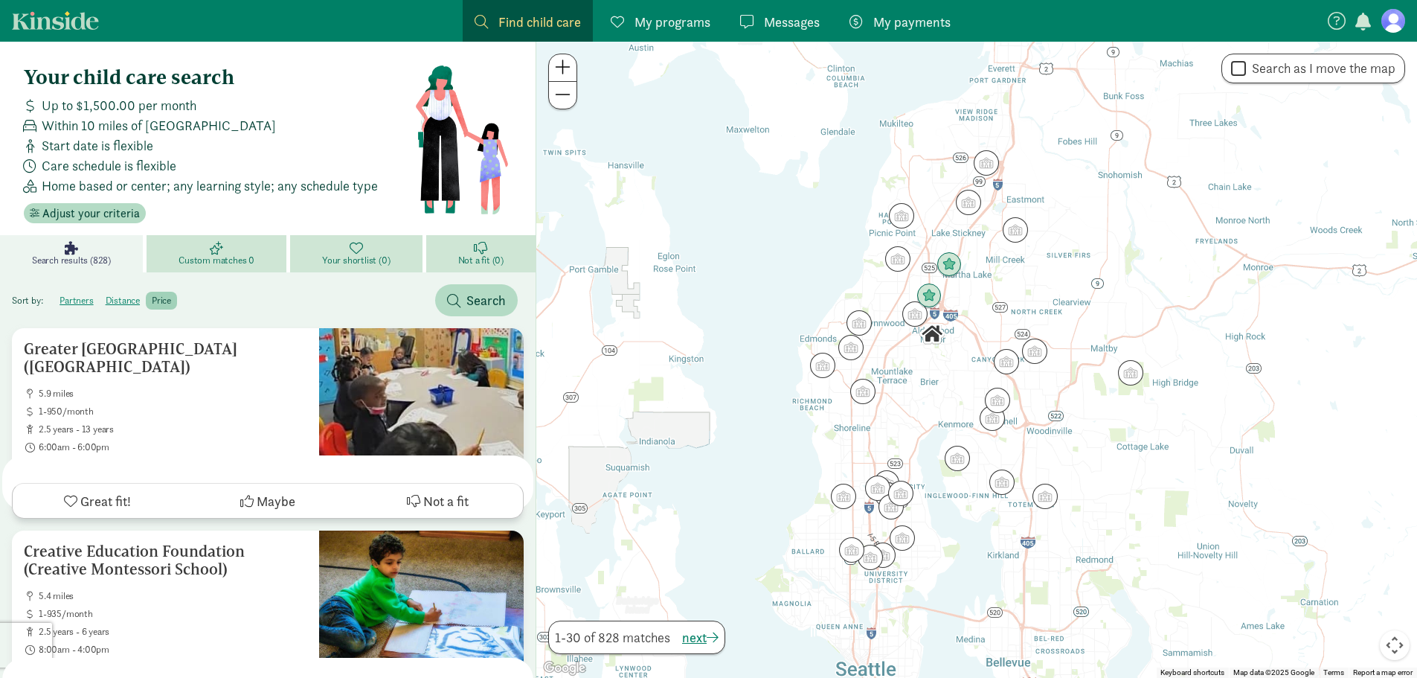
drag, startPoint x: 143, startPoint y: 425, endPoint x: 123, endPoint y: -10, distance: 435.7
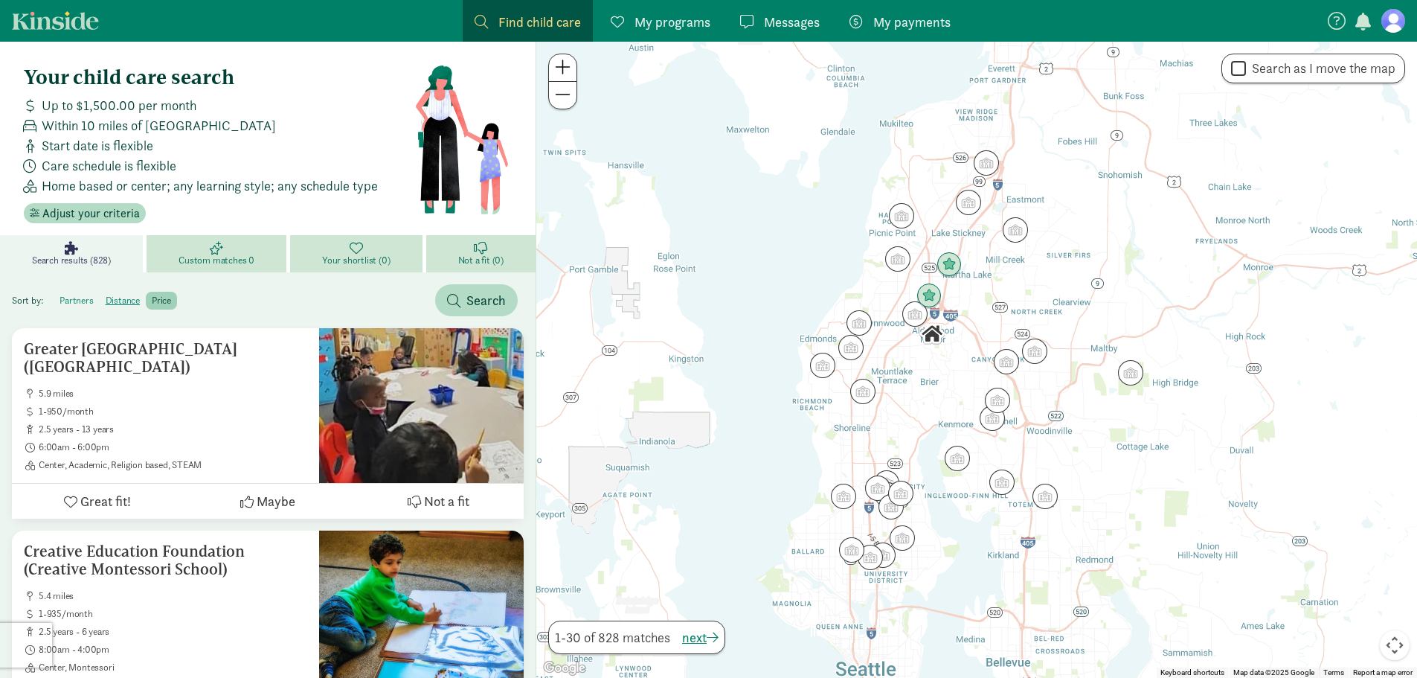
click at [100, 295] on label "partners" at bounding box center [123, 301] width 46 height 18
click at [60, 295] on input "partners" at bounding box center [60, 295] width 0 height 0
click at [71, 297] on label "partners" at bounding box center [76, 301] width 45 height 18
click at [60, 295] on input "partners" at bounding box center [60, 295] width 0 height 0
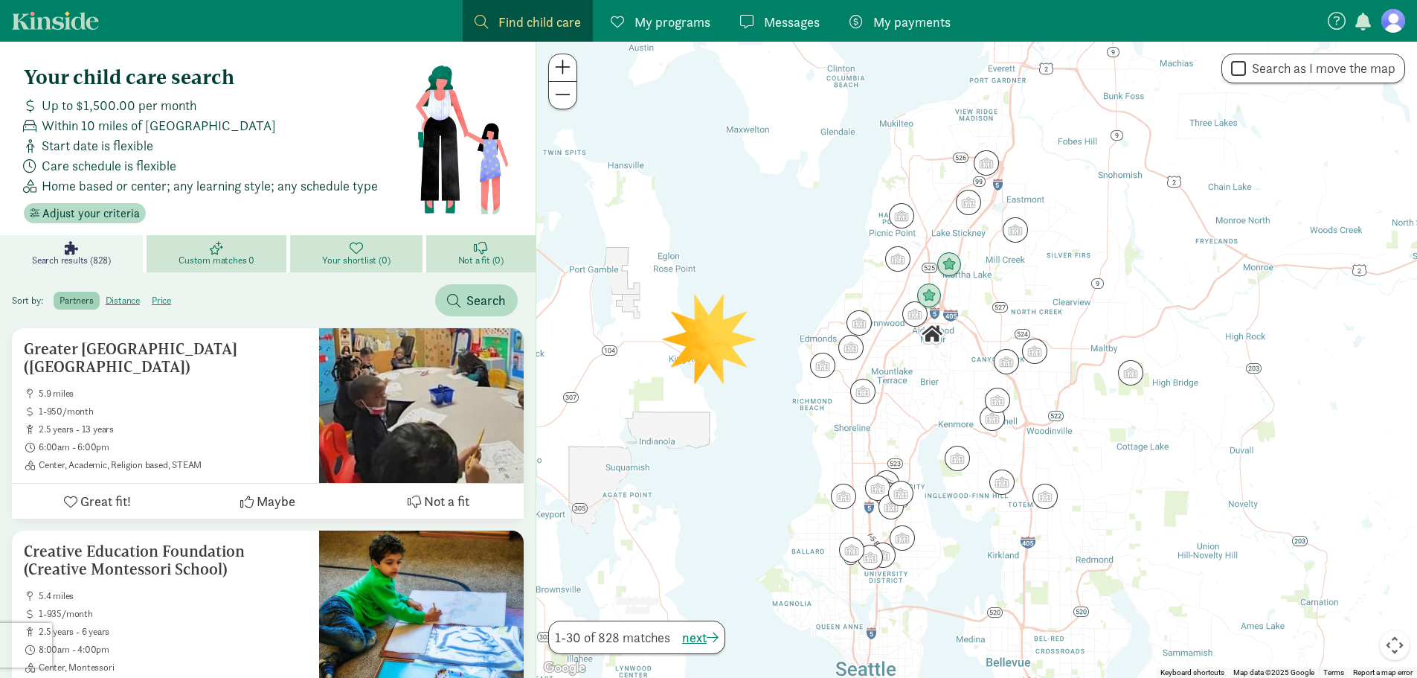
click at [77, 255] on span "Search results (828)" at bounding box center [71, 260] width 79 height 12
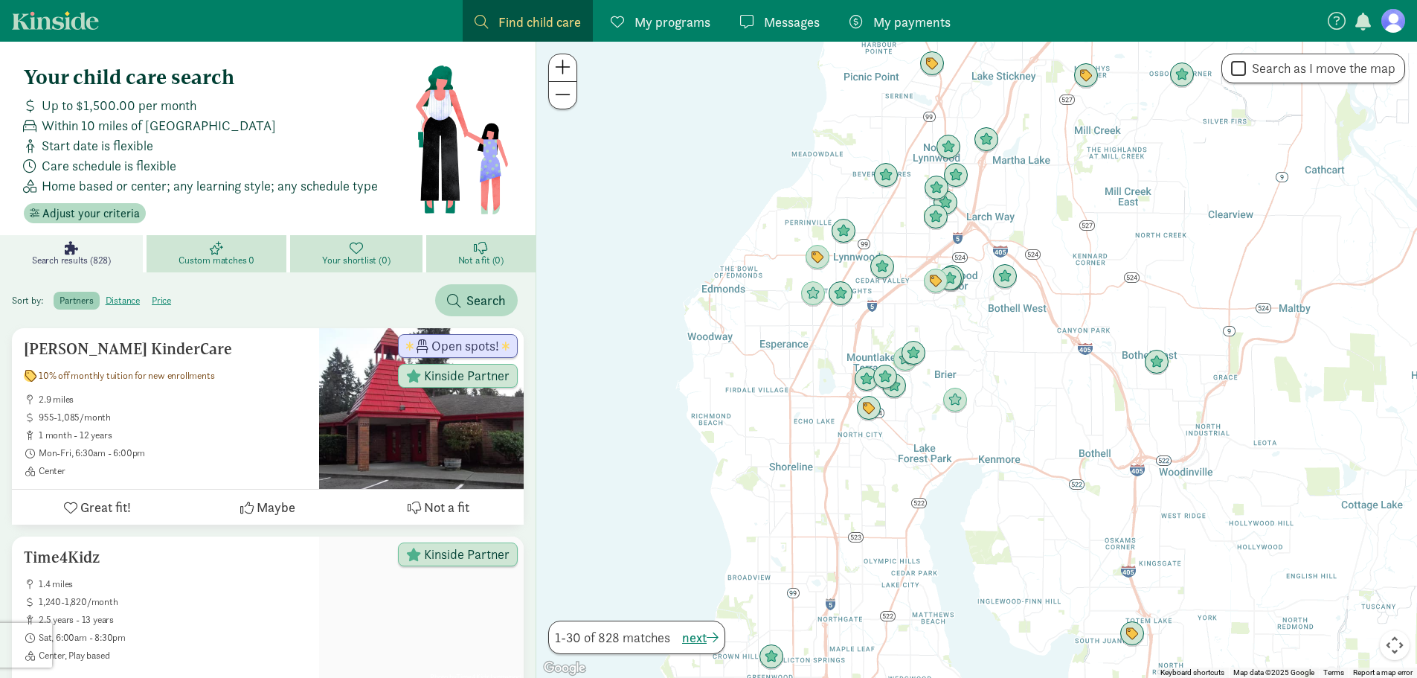
click at [774, 22] on span "Messages" at bounding box center [792, 22] width 56 height 20
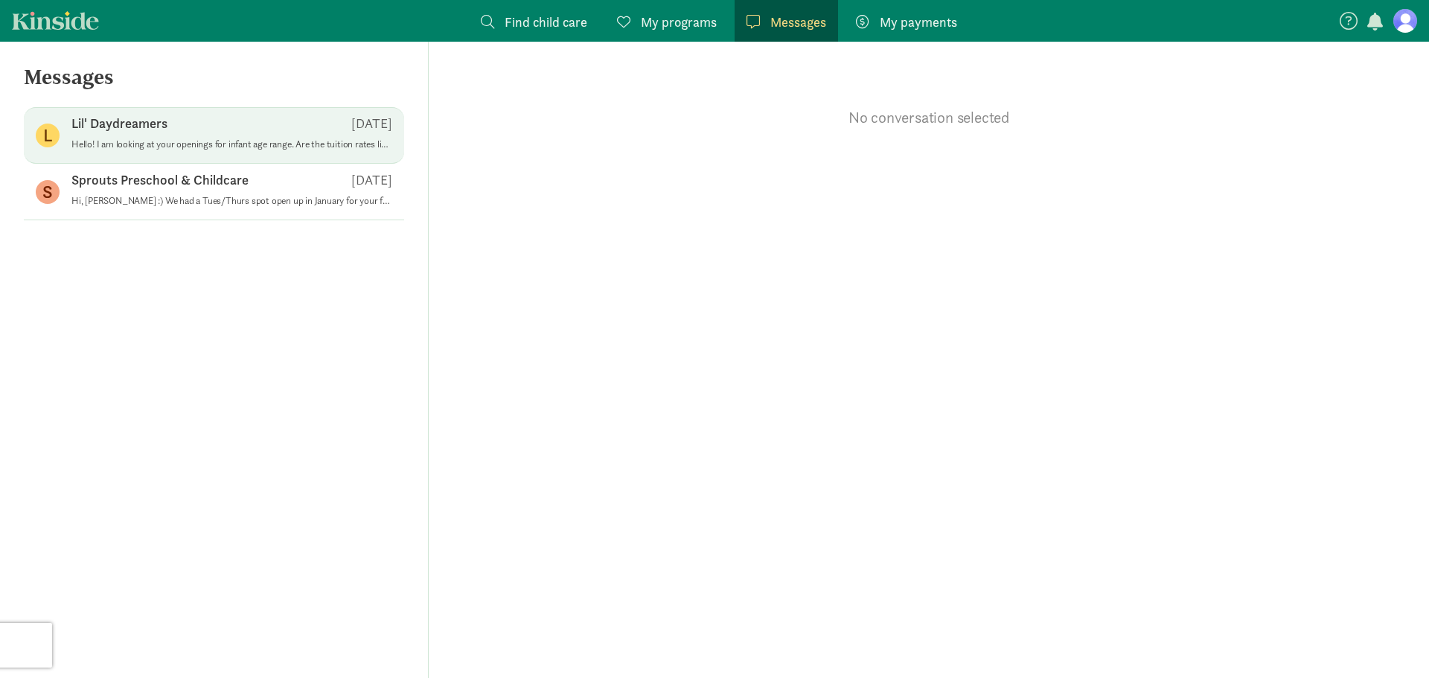
click at [205, 134] on div "Lil' Daydreamers Aug 19" at bounding box center [231, 127] width 321 height 24
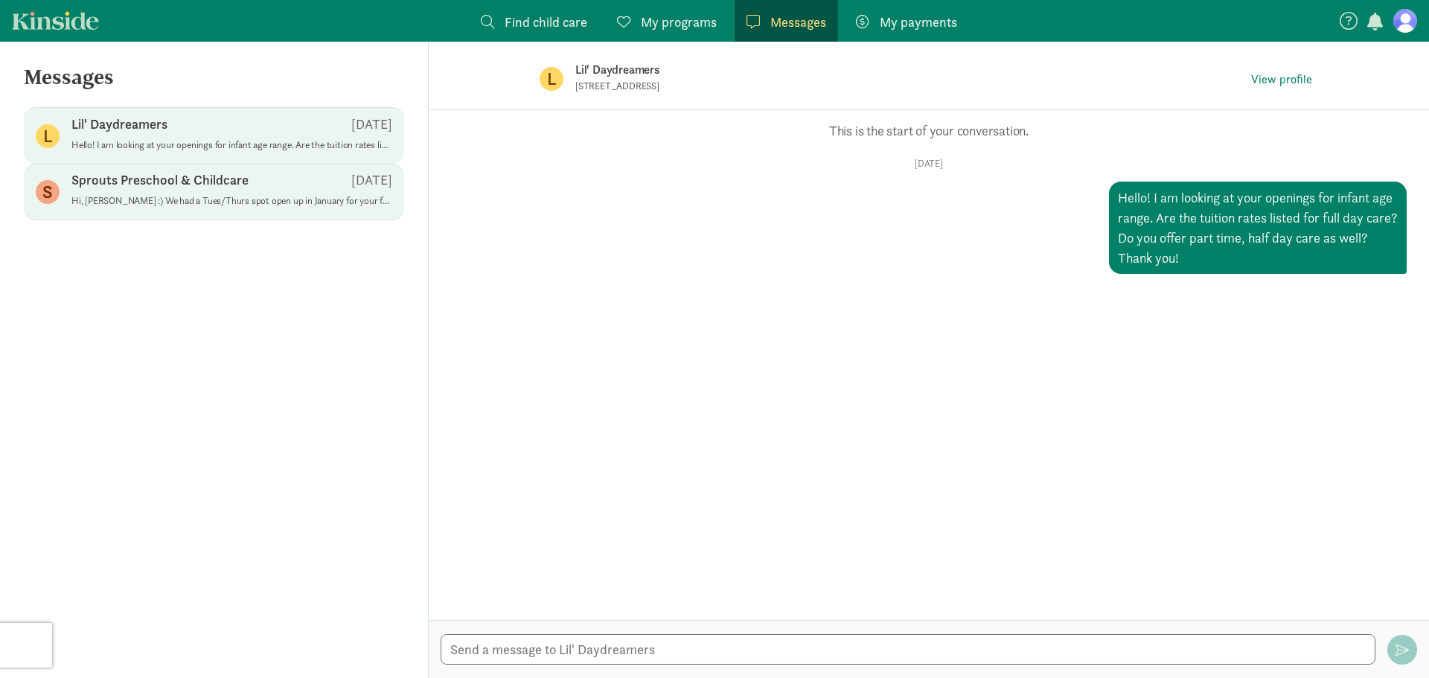
click at [171, 179] on p "Sprouts Preschool & Childcare" at bounding box center [159, 180] width 177 height 18
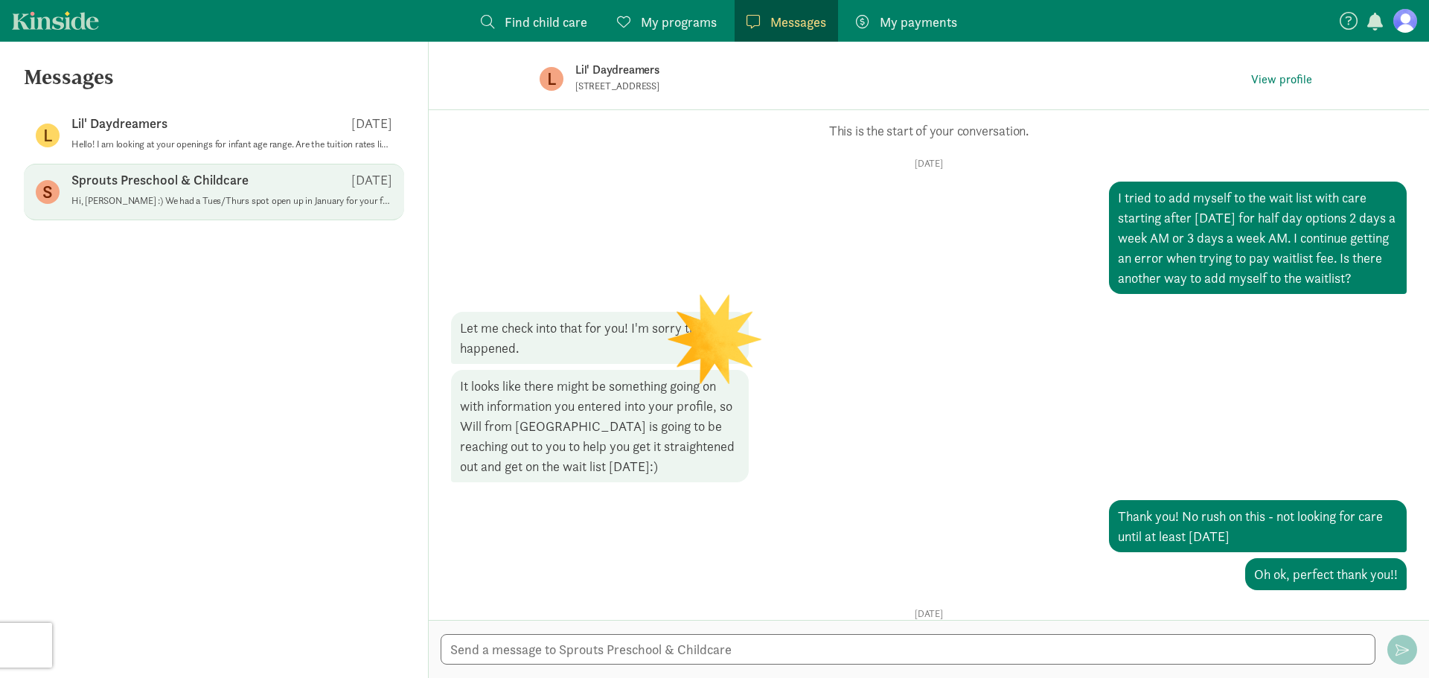
scroll to position [565, 0]
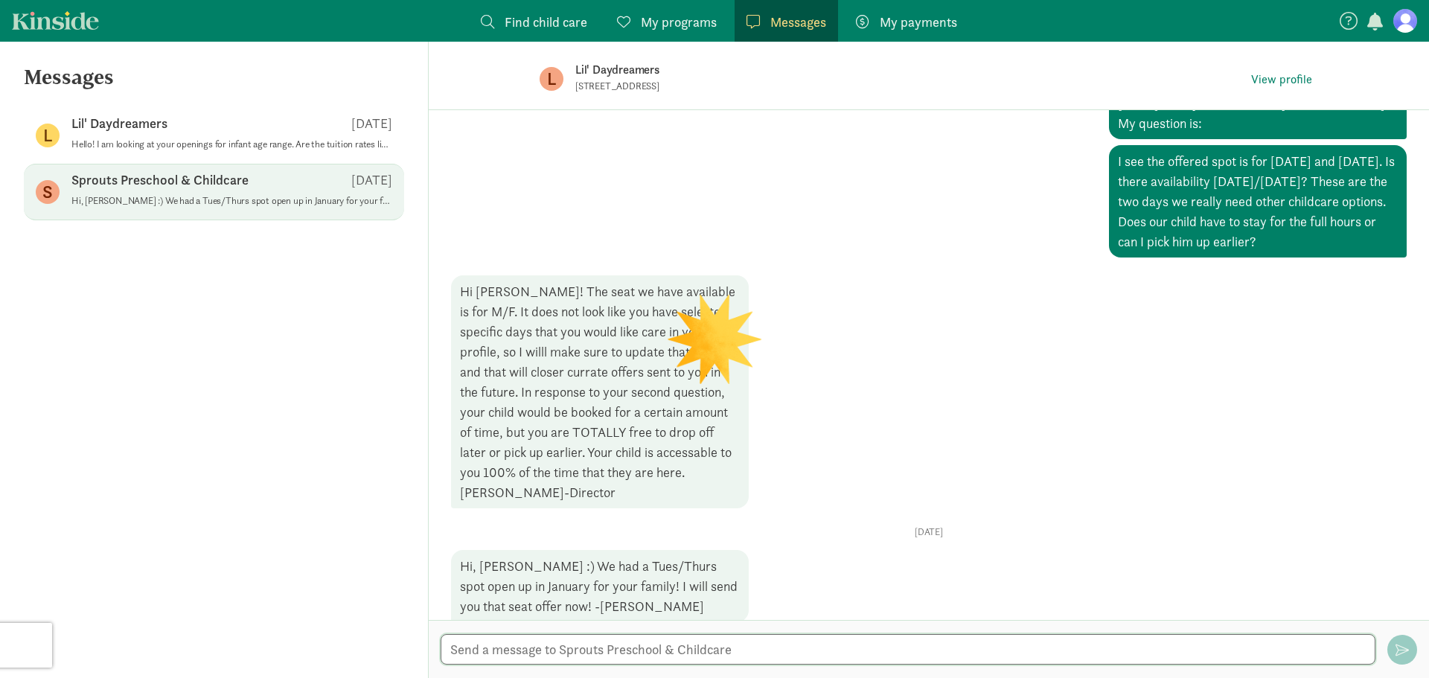
click at [682, 643] on textarea at bounding box center [907, 649] width 935 height 31
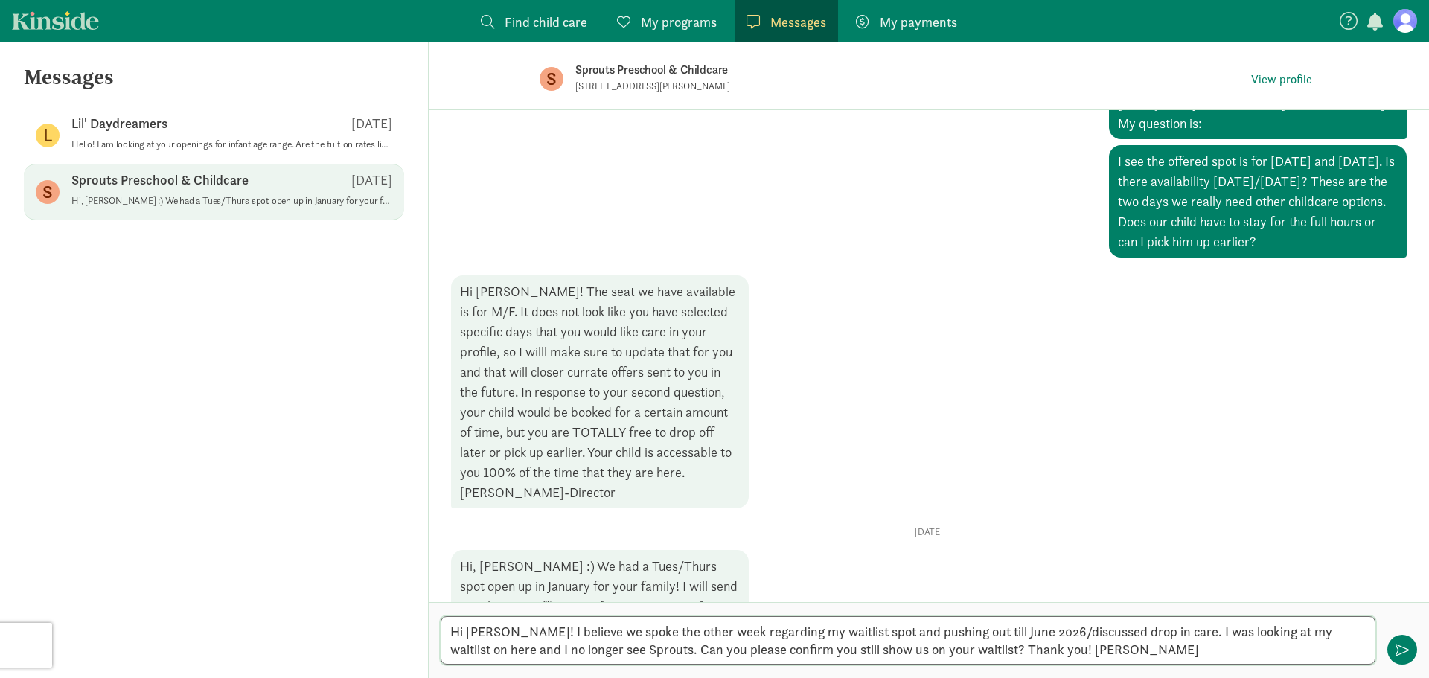
type textarea "Hi Jennifer! I believe we spoke the other week regarding my waitlist spot and p…"
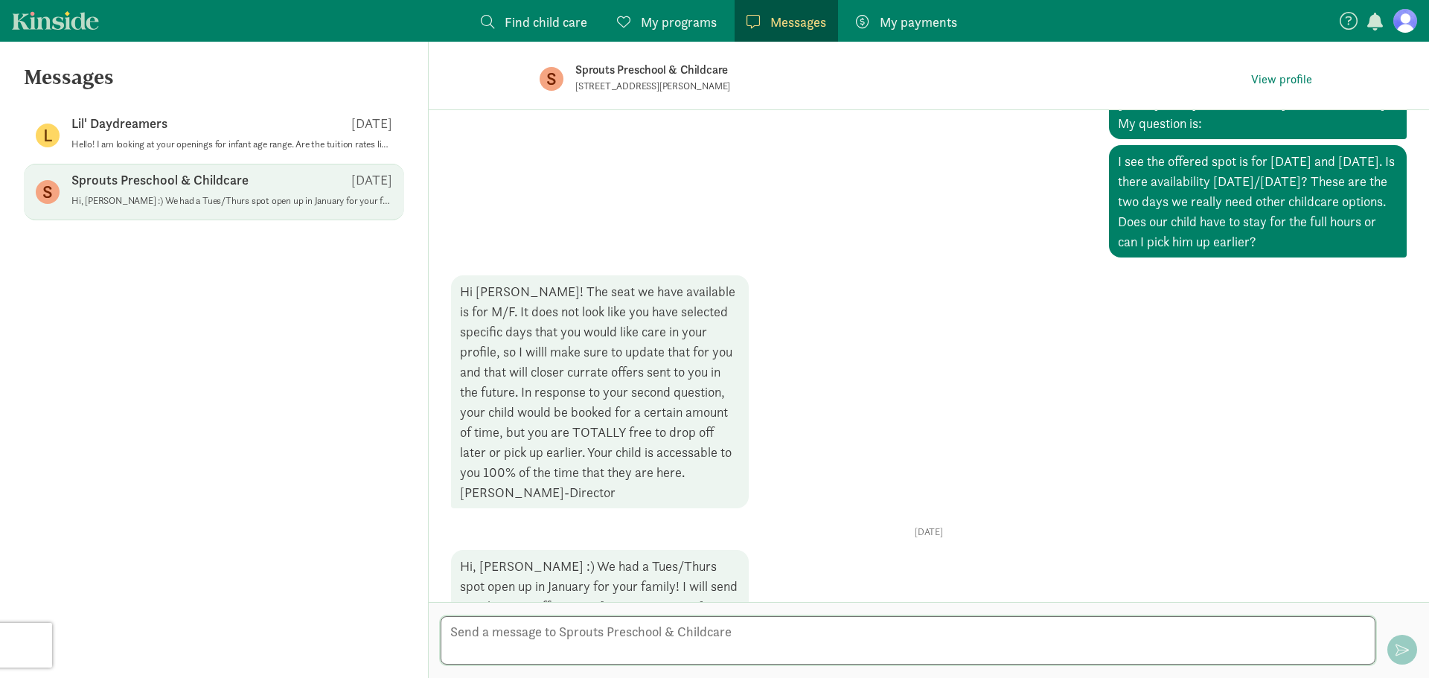
scroll to position [739, 0]
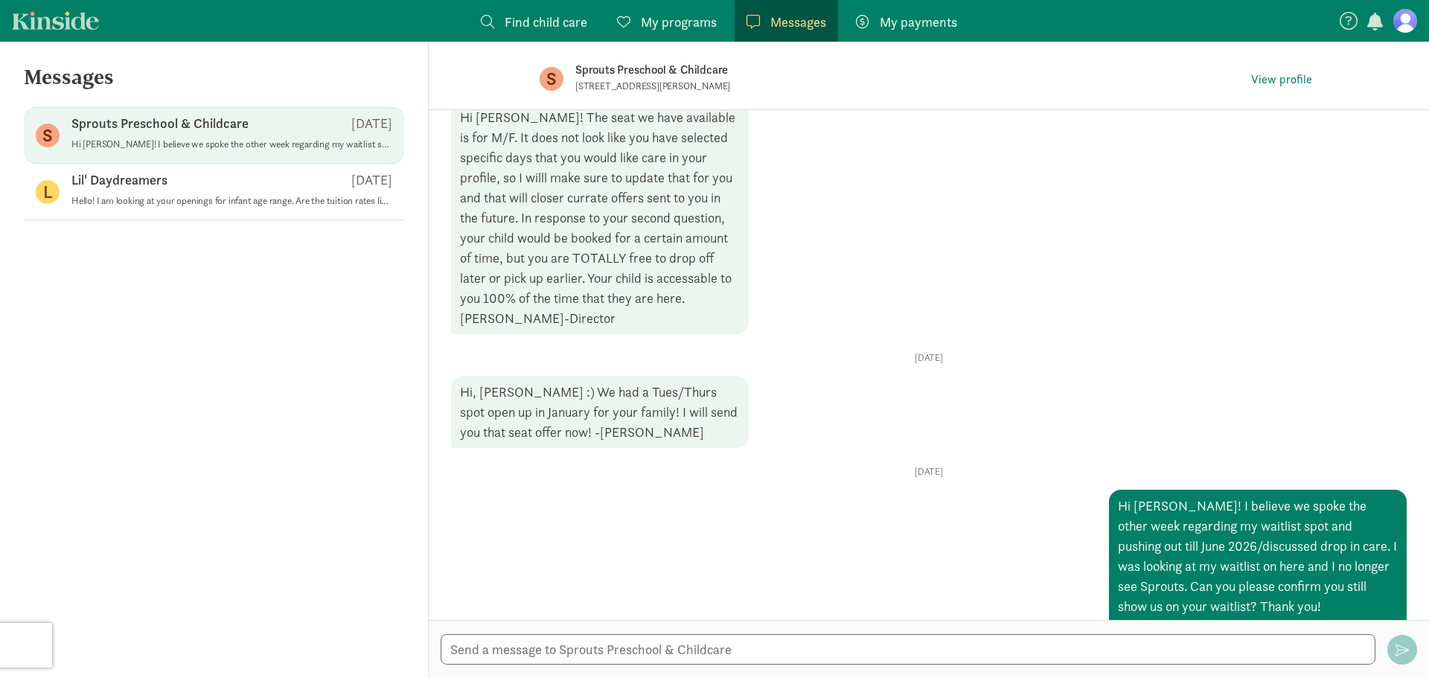
click at [49, 27] on link "Kinside" at bounding box center [55, 20] width 87 height 19
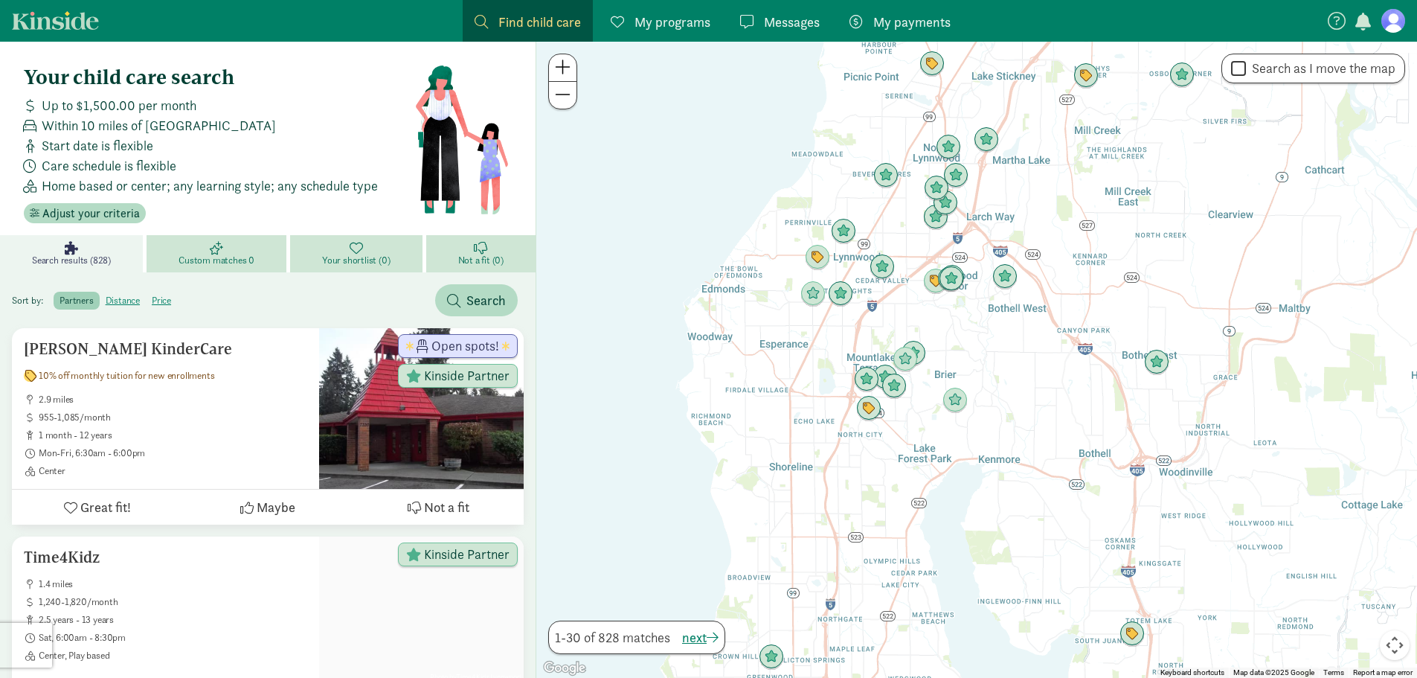
click at [773, 18] on span "Messages" at bounding box center [792, 22] width 56 height 20
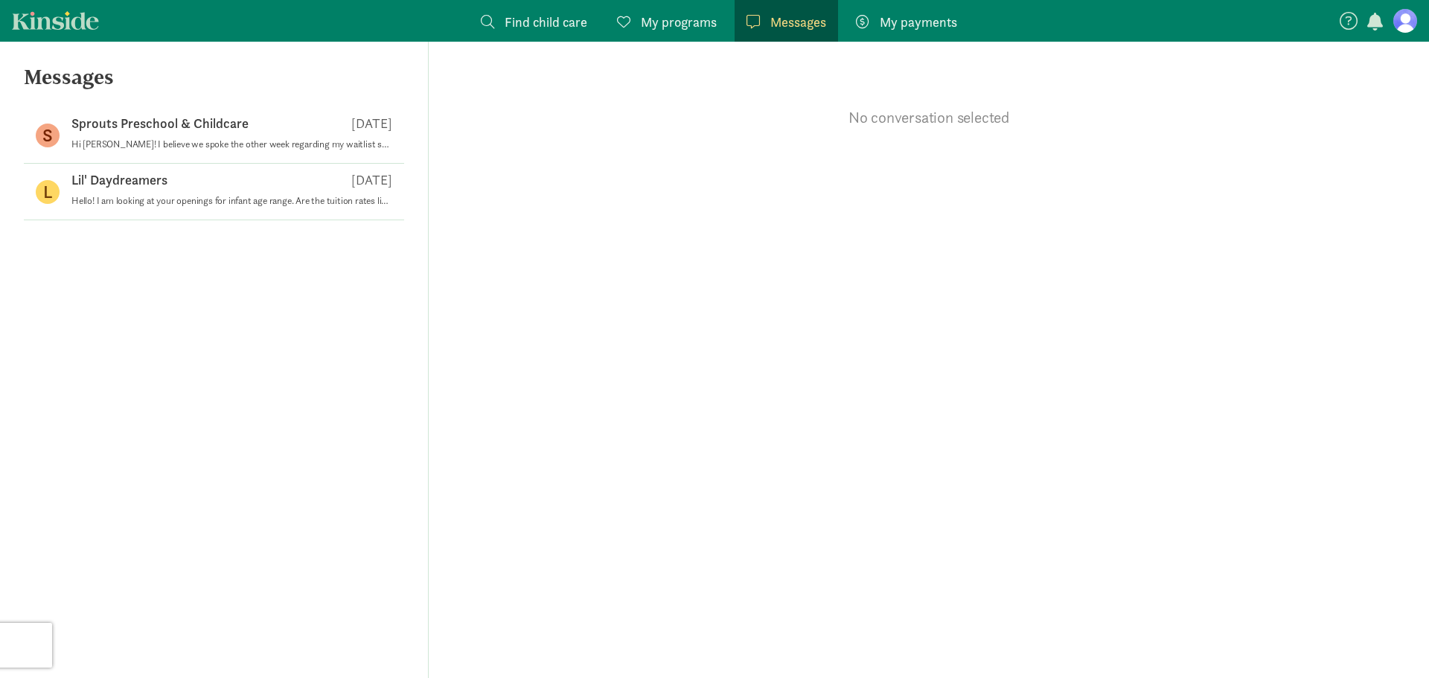
drag, startPoint x: 74, startPoint y: 22, endPoint x: 110, endPoint y: 31, distance: 36.6
click at [74, 22] on link "Kinside" at bounding box center [55, 20] width 87 height 19
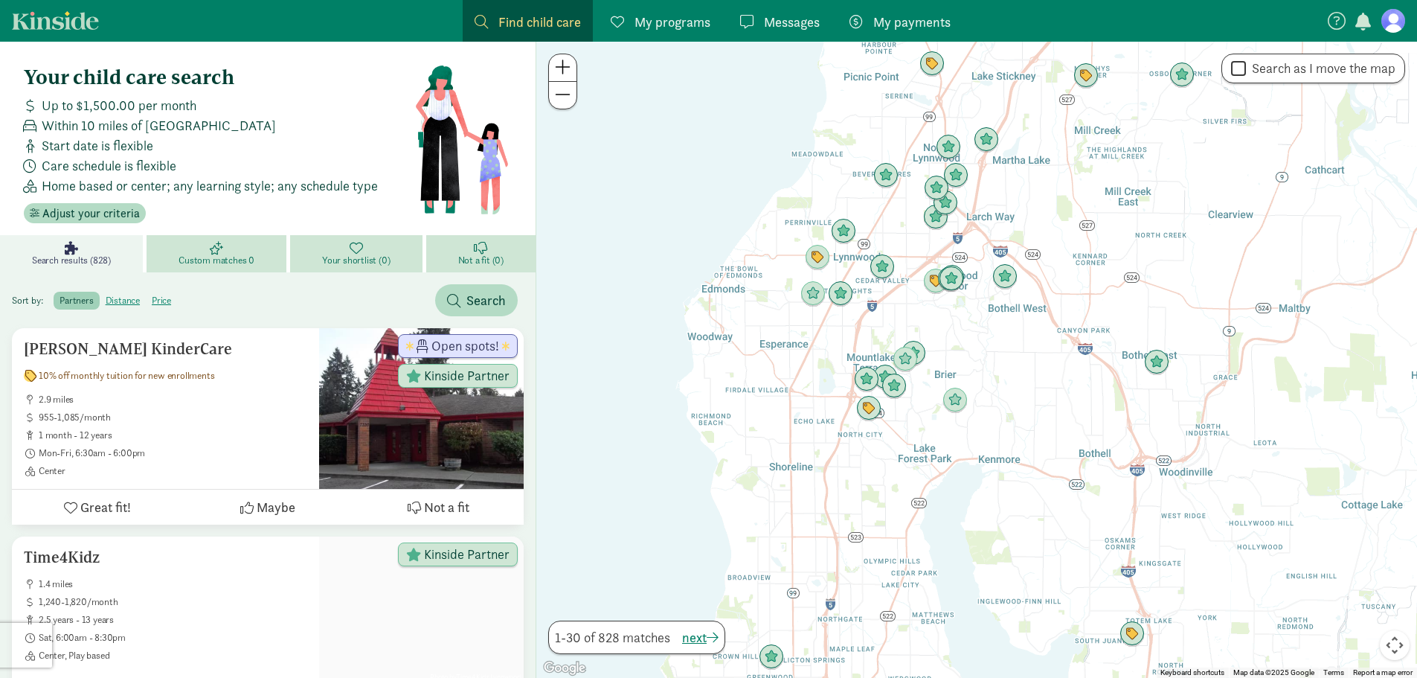
click at [804, 38] on link "Messages Messages" at bounding box center [779, 21] width 103 height 42
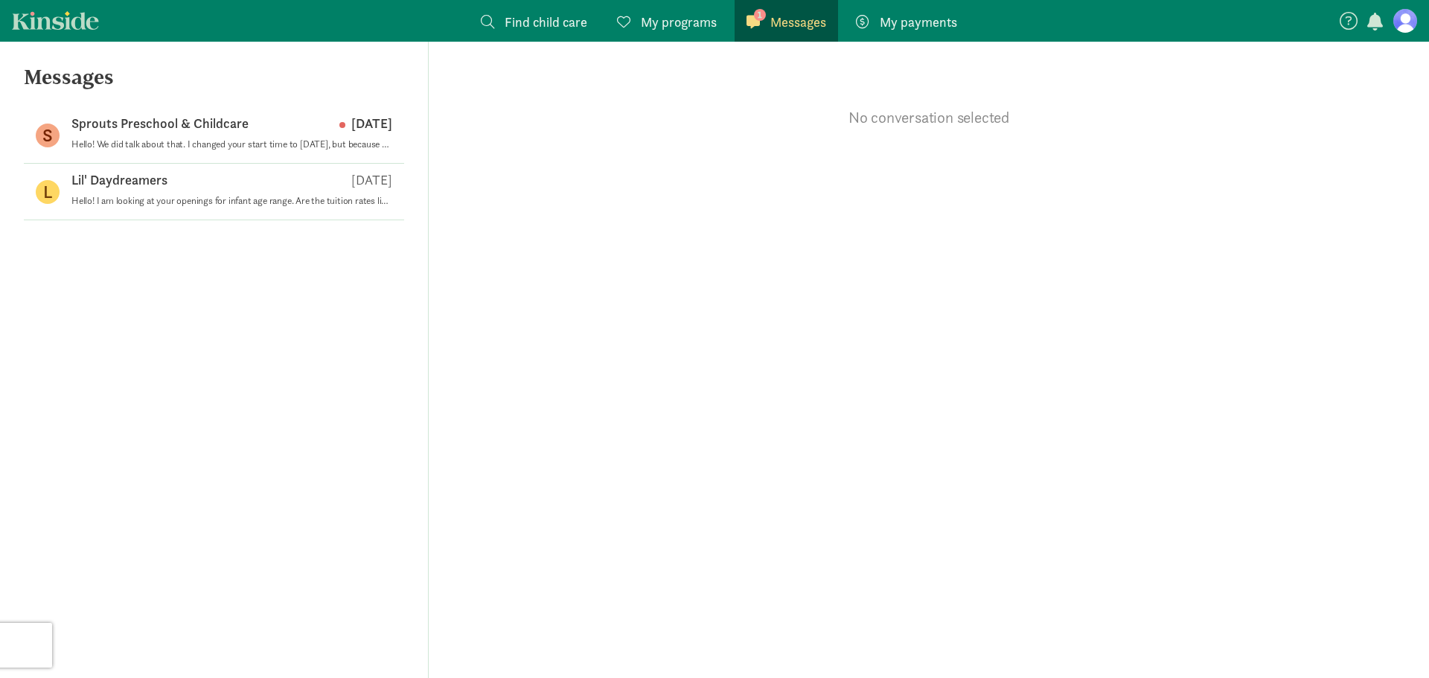
click at [810, 15] on span "Messages" at bounding box center [798, 22] width 56 height 20
drag, startPoint x: 148, startPoint y: 142, endPoint x: 415, endPoint y: 147, distance: 267.2
click at [179, 141] on p "Hello! We did talk about that. I changed your start time to June of 2026, but b…" at bounding box center [231, 144] width 321 height 12
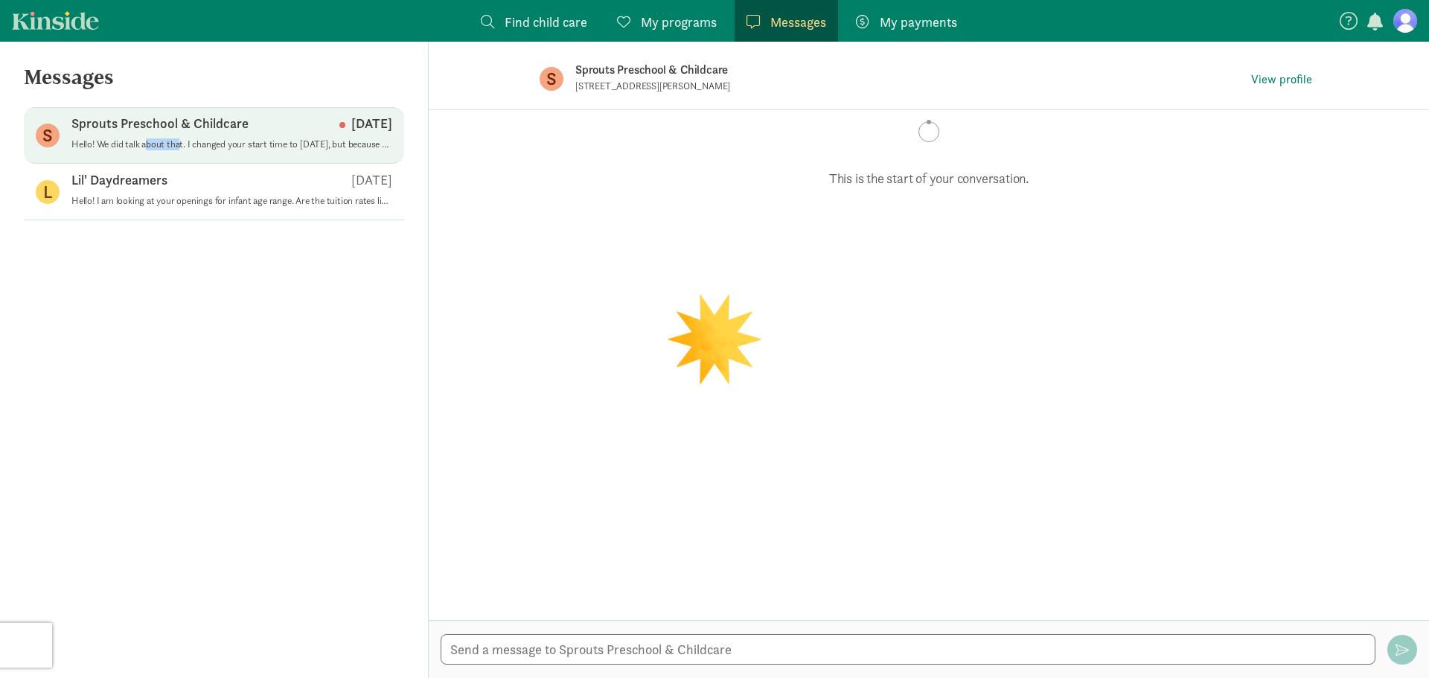
scroll to position [990, 0]
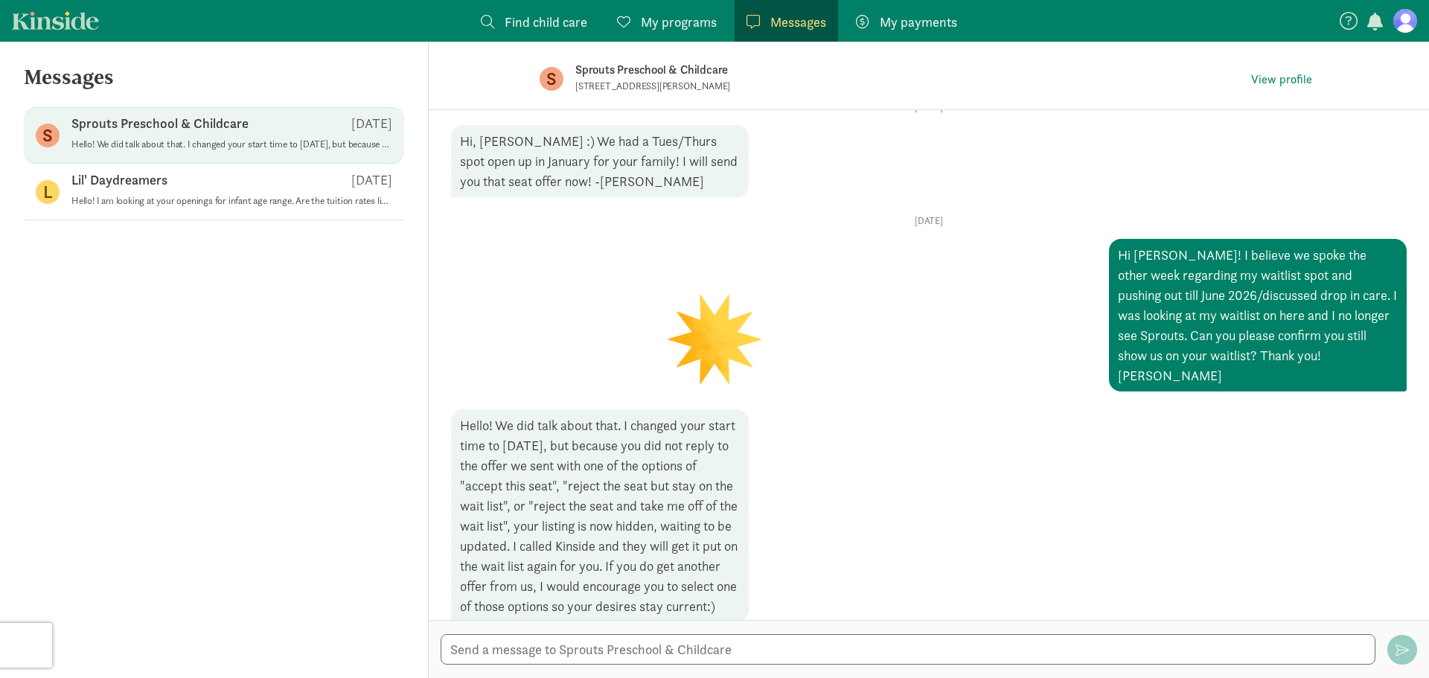
click at [258, 133] on div "Sprouts Preschool & Childcare Aug 19" at bounding box center [231, 127] width 321 height 24
click at [596, 652] on textarea at bounding box center [907, 649] width 935 height 31
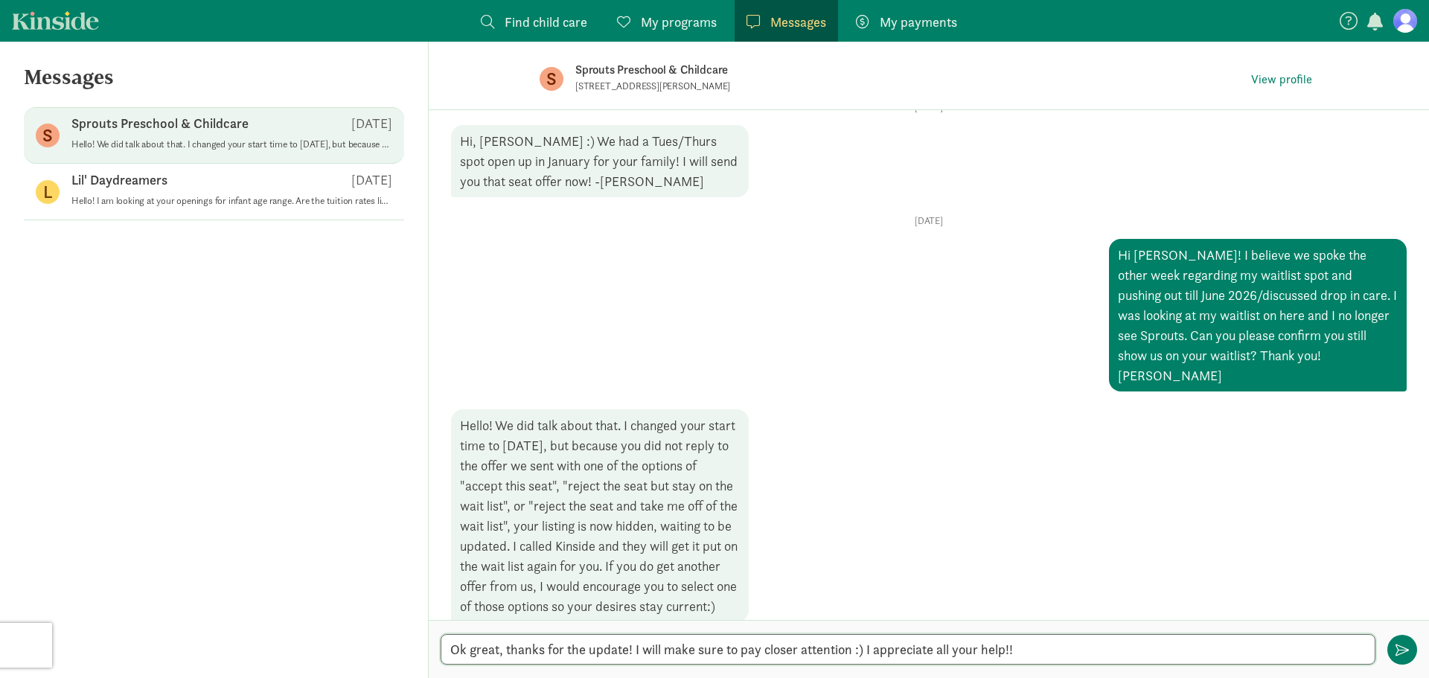
click at [1213, 657] on textarea "Ok great, thanks for the update! I will make sure to pay closer attention :) I …" at bounding box center [907, 649] width 935 height 31
type textarea "Ok great, thanks for the update! I will make sure to pay closer attention :) I …"
click at [1397, 655] on span "button" at bounding box center [1401, 649] width 13 height 13
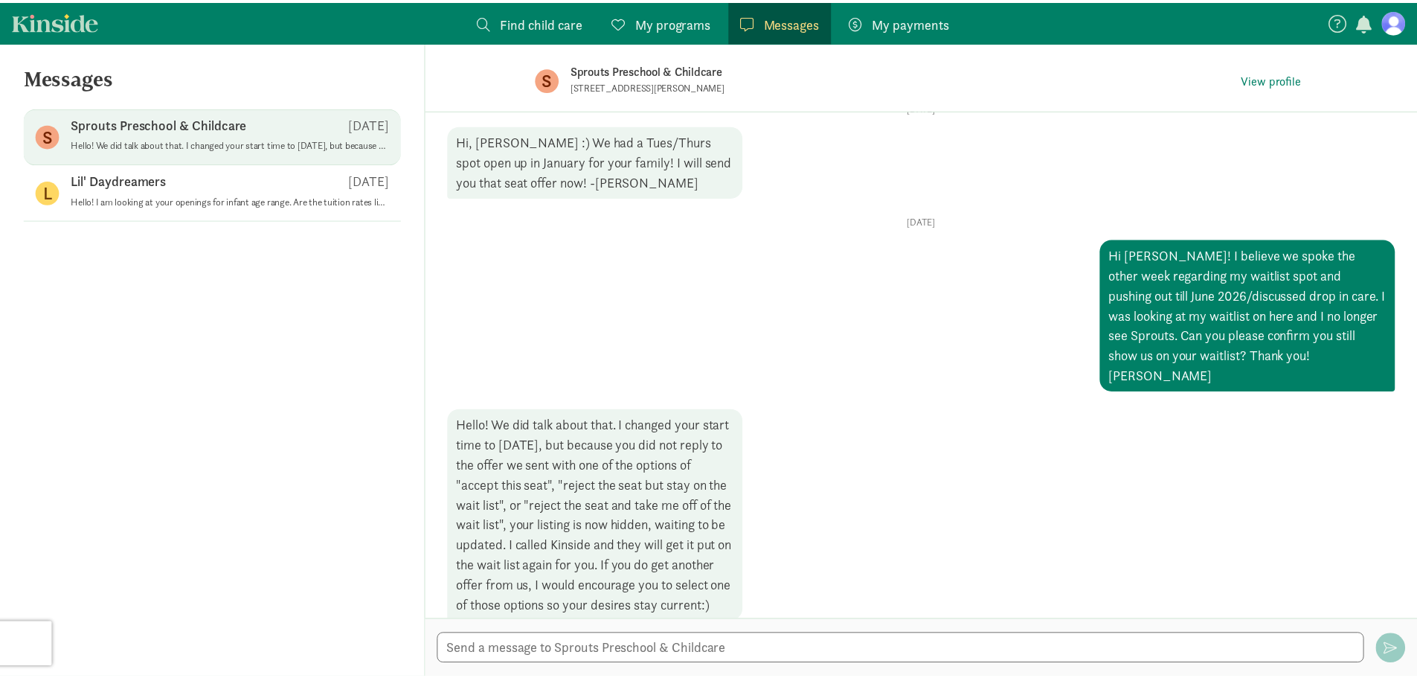
scroll to position [1080, 0]
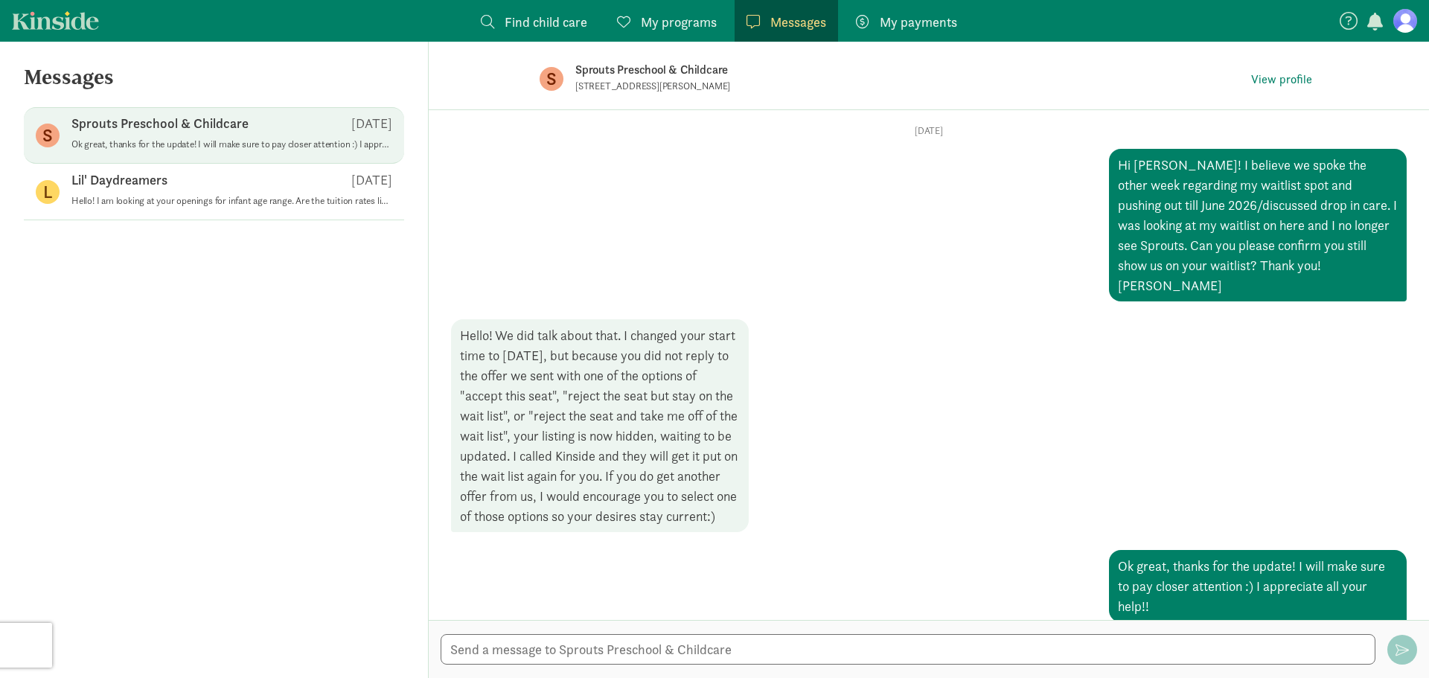
click at [42, 25] on link "Kinside" at bounding box center [55, 20] width 87 height 19
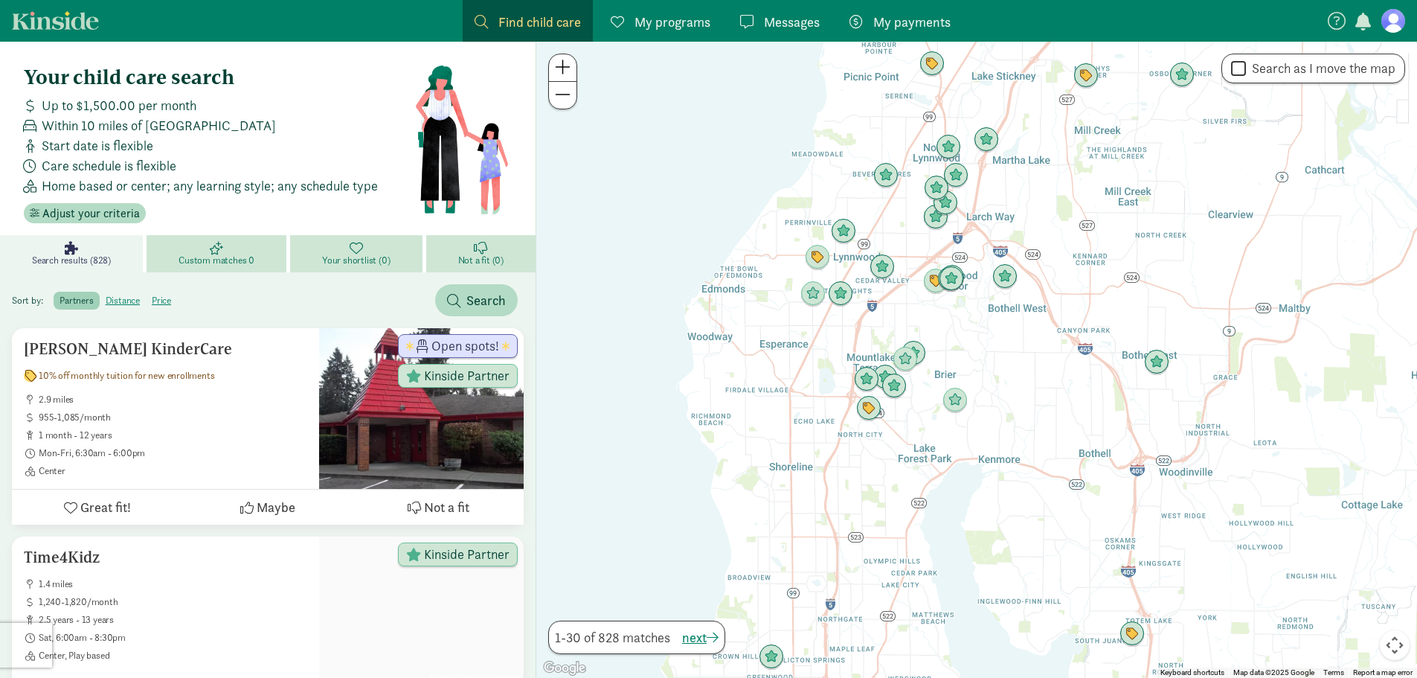
click at [691, 23] on span "My programs" at bounding box center [673, 22] width 76 height 20
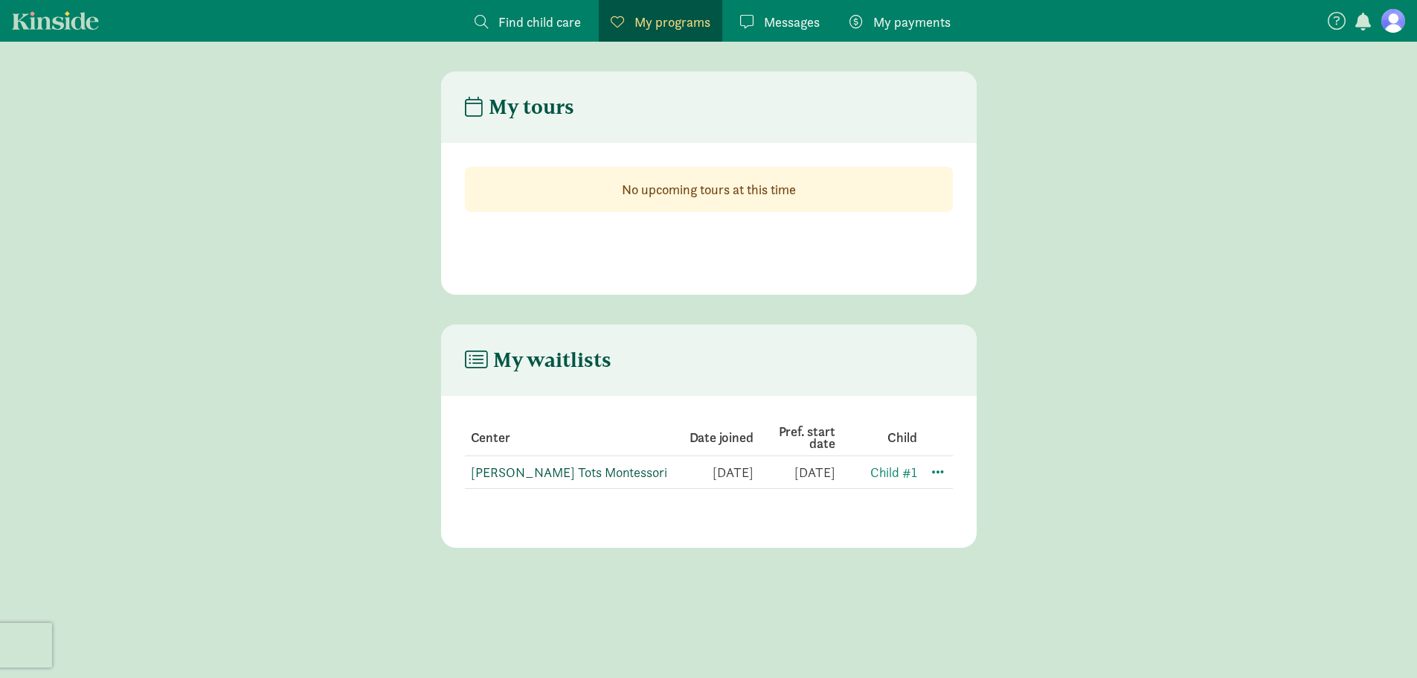
click at [533, 474] on link "[PERSON_NAME] Tots Montessori" at bounding box center [569, 472] width 196 height 17
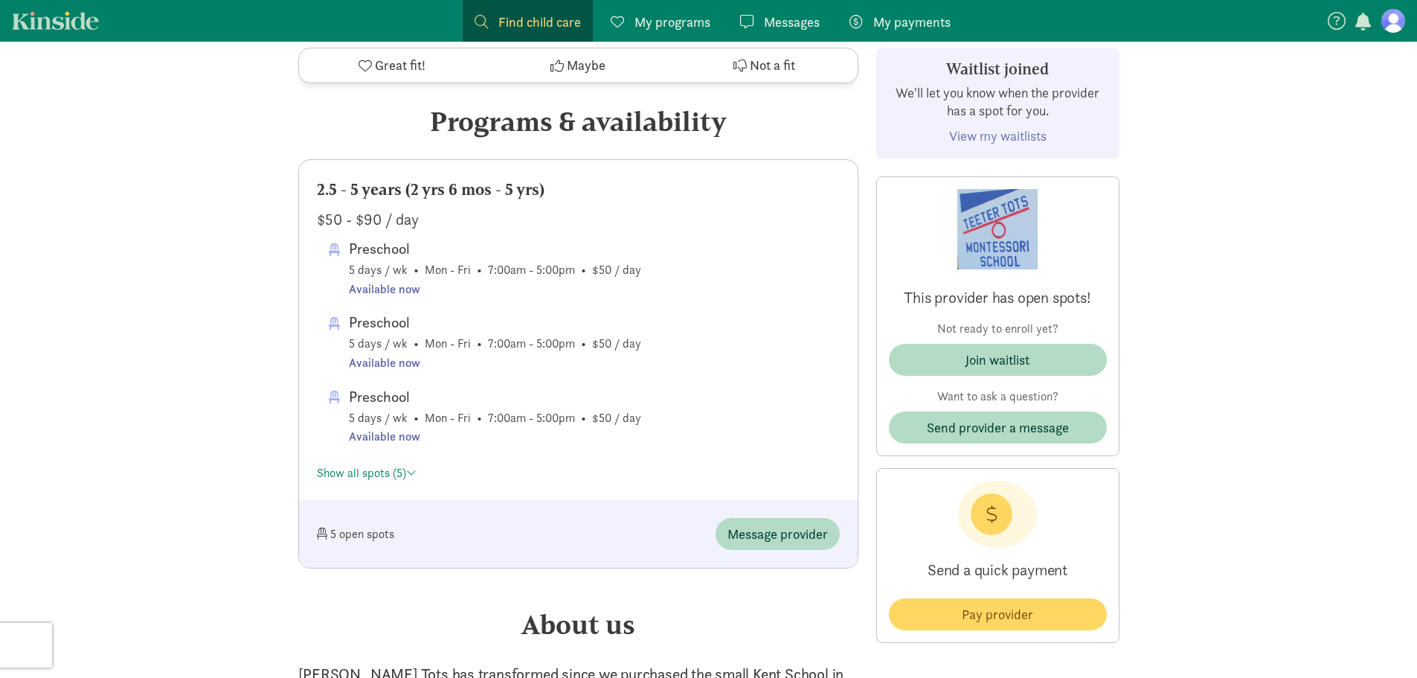
scroll to position [670, 0]
click at [371, 466] on link "Show all spots (5)" at bounding box center [367, 472] width 100 height 16
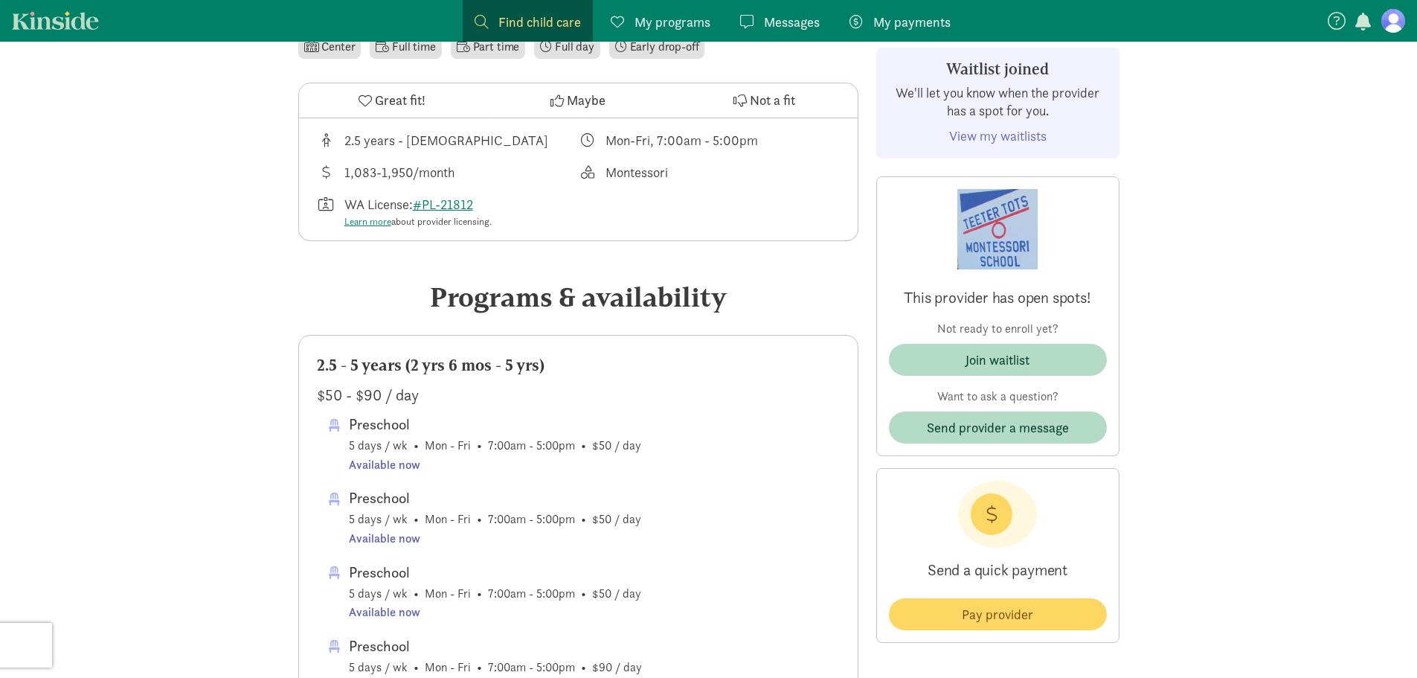
scroll to position [446, 0]
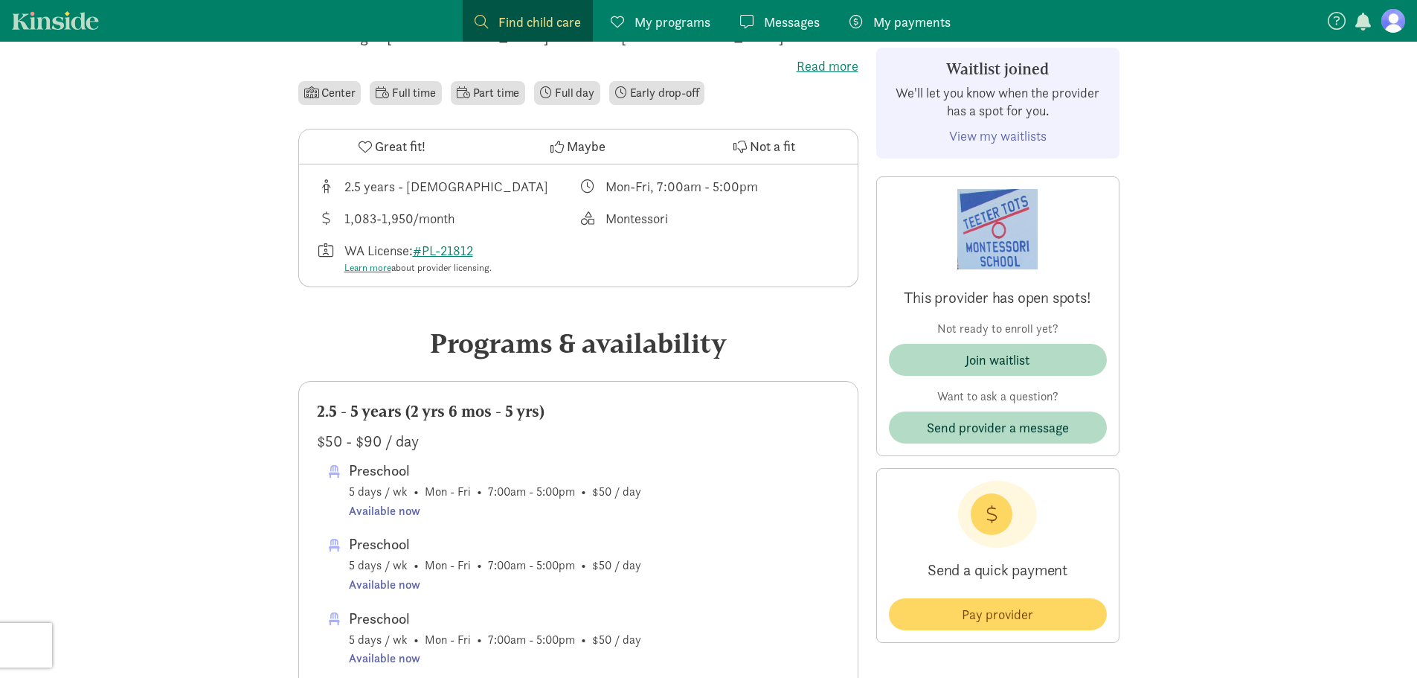
click at [485, 89] on li "Part time" at bounding box center [488, 93] width 74 height 24
click at [485, 100] on li "Part time" at bounding box center [488, 93] width 74 height 24
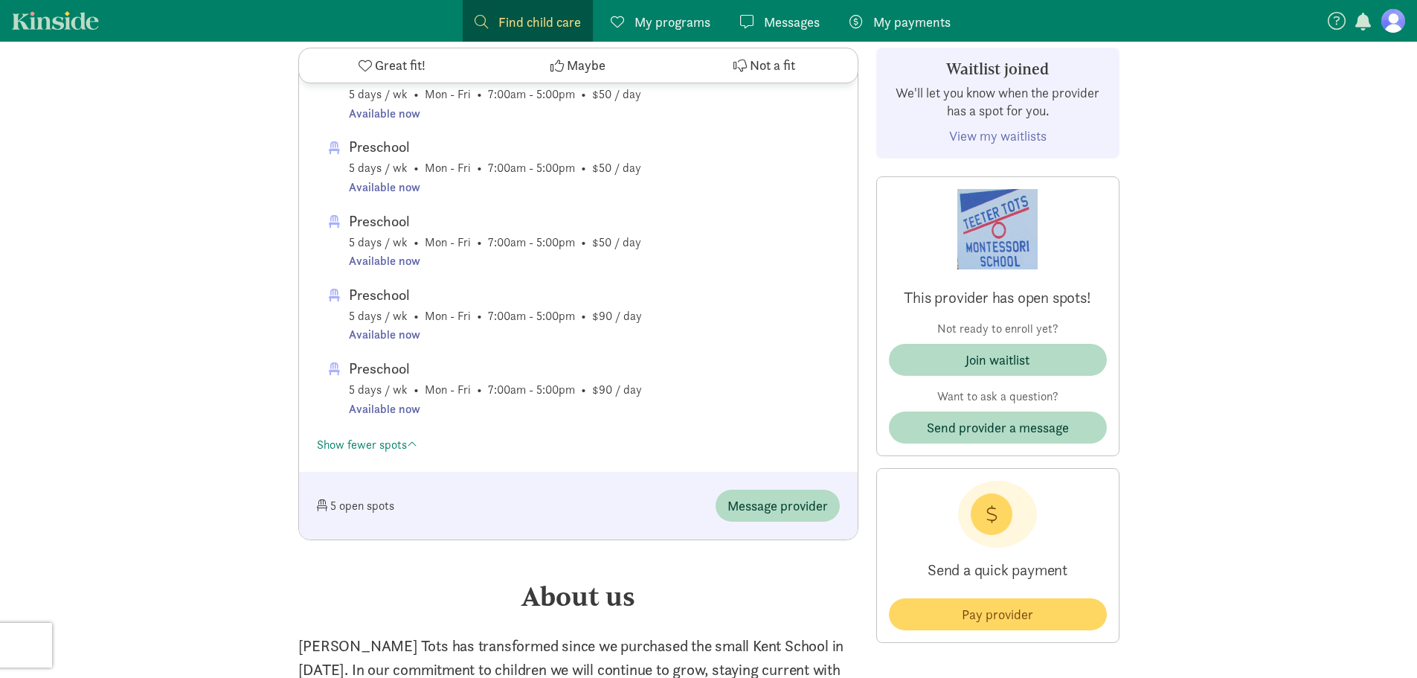
scroll to position [893, 0]
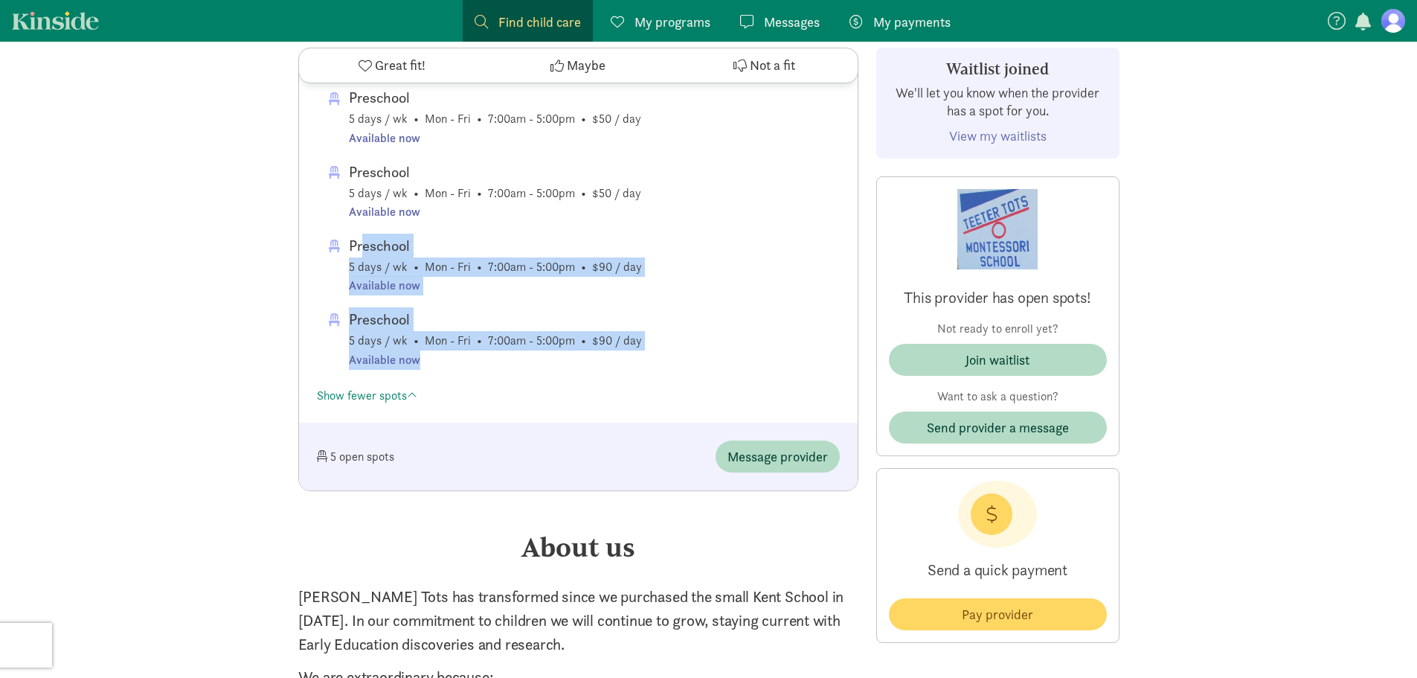
drag, startPoint x: 670, startPoint y: 353, endPoint x: 549, endPoint y: 257, distance: 154.6
click at [363, 229] on span "Preschool 5 days / wk • Mon - Fri • 7:00am - 5:00pm • $50 / day Available now P…" at bounding box center [578, 208] width 523 height 393
click at [611, 273] on span "Preschool 5 days / wk • Mon - Fri • 7:00am - 5:00pm • $90 / day Available now" at bounding box center [495, 265] width 293 height 62
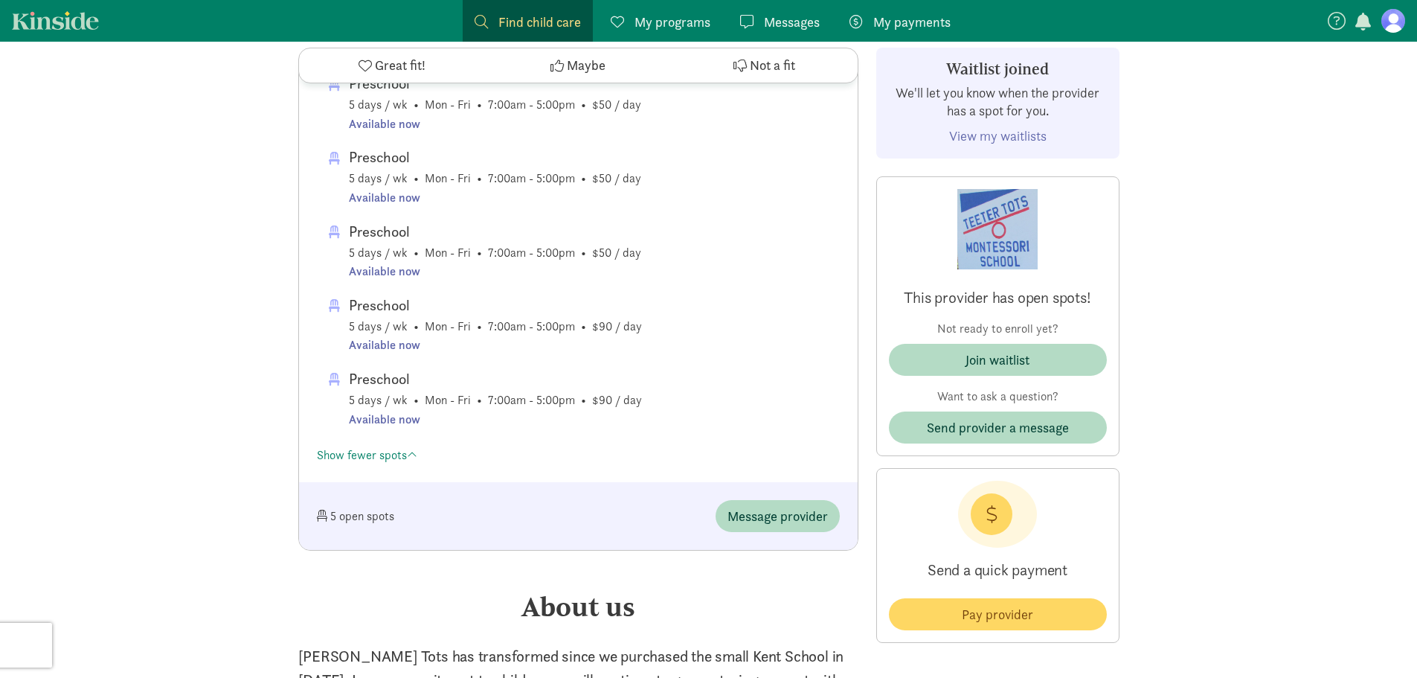
scroll to position [744, 0]
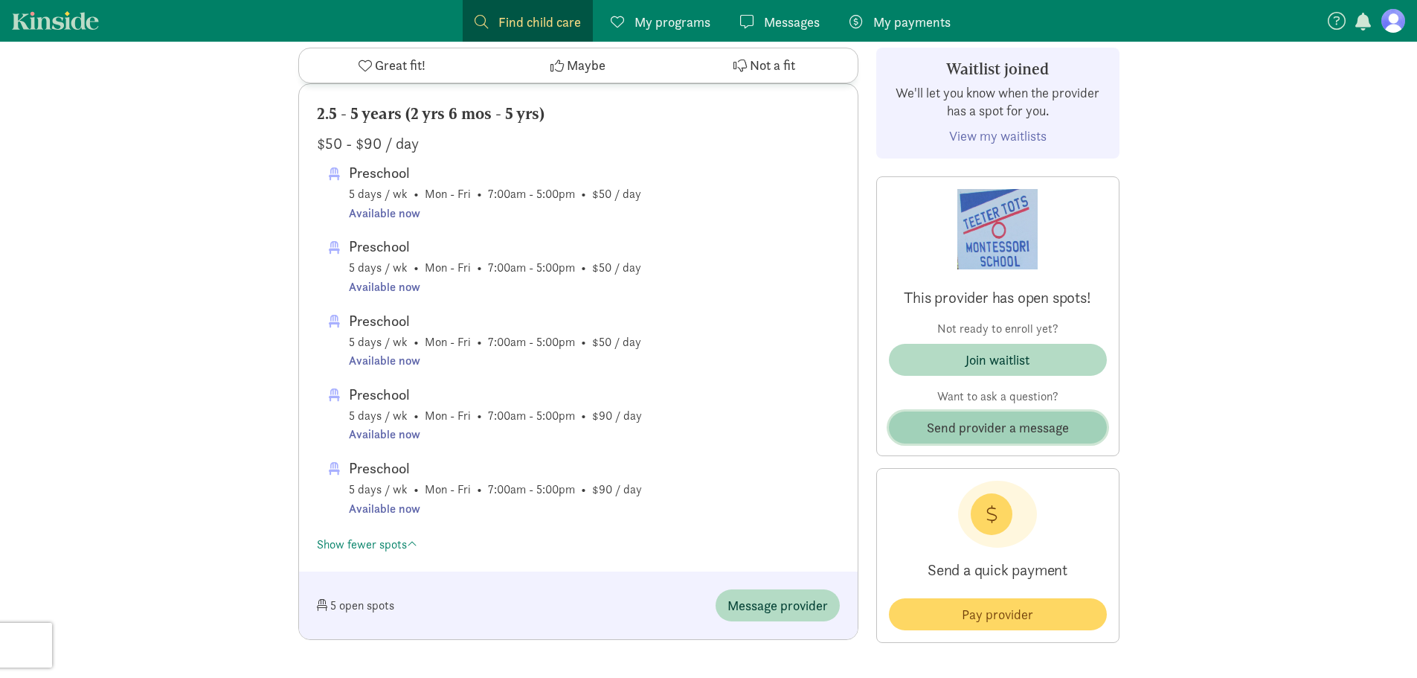
click at [1002, 428] on span "Send provider a message" at bounding box center [998, 427] width 142 height 20
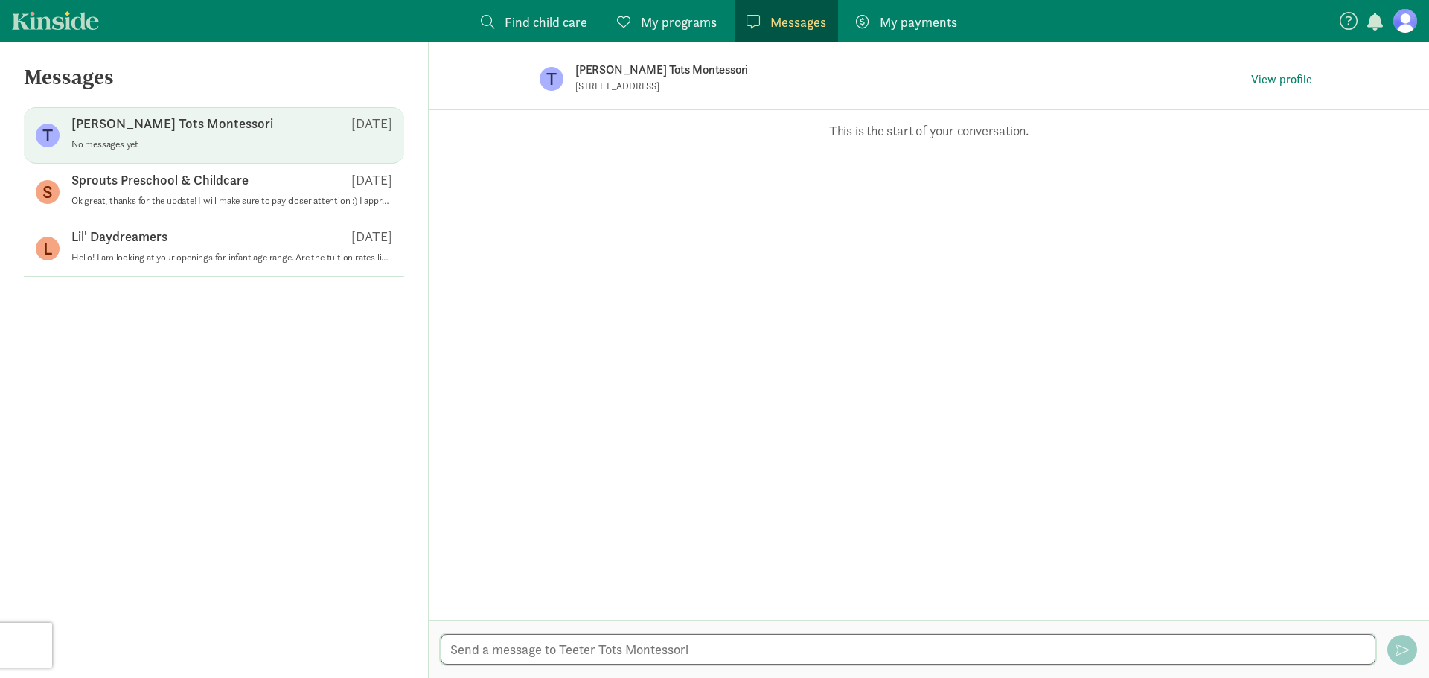
click at [708, 660] on textarea at bounding box center [907, 649] width 935 height 31
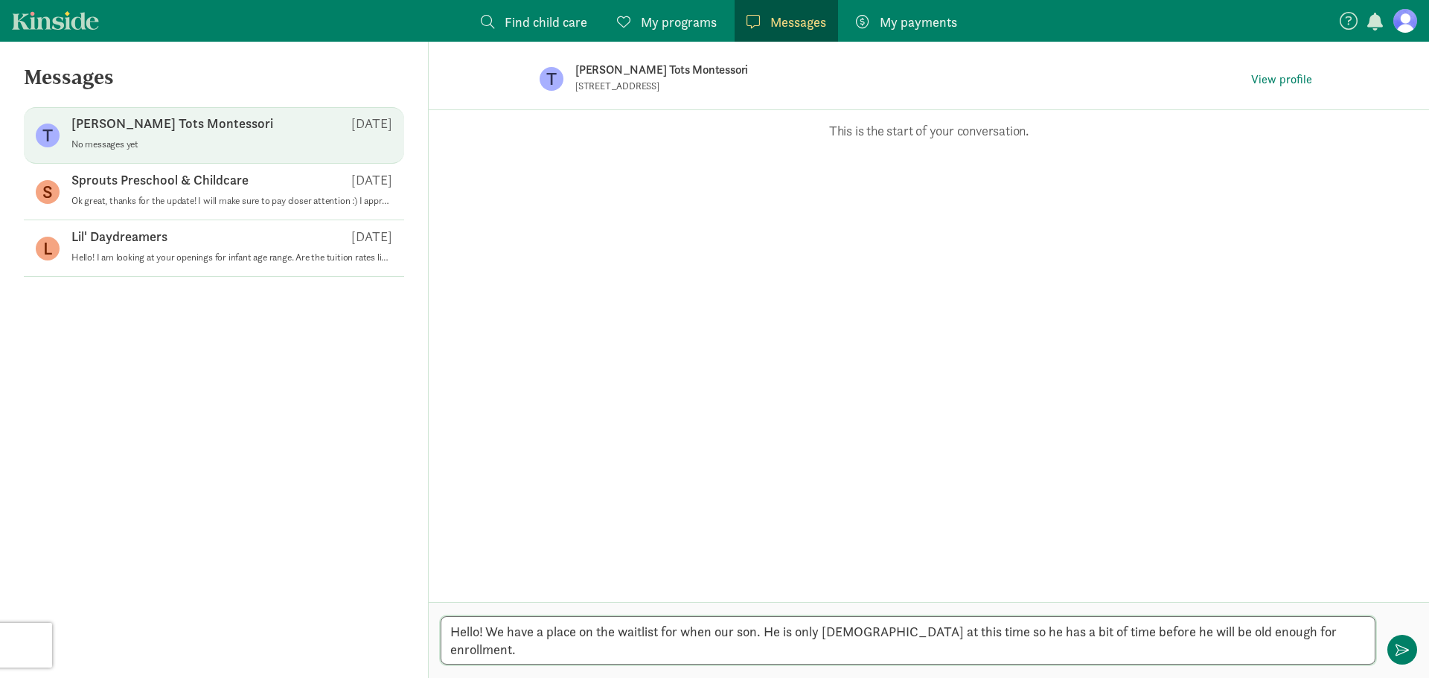
type textarea "Hello! We have a place on the waitlist for when our son. He is only [DEMOGRAPHI…"
click at [79, 23] on link "Kinside" at bounding box center [55, 20] width 87 height 19
